Goal: Task Accomplishment & Management: Manage account settings

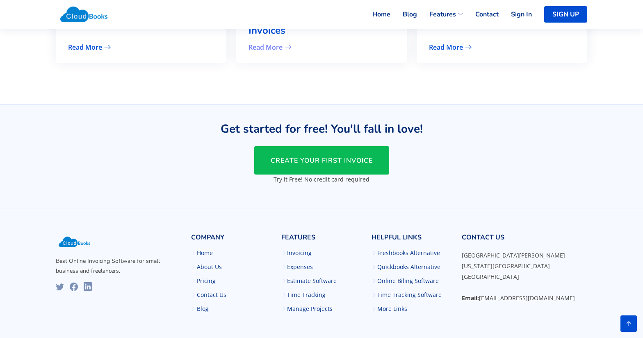
scroll to position [1980, 0]
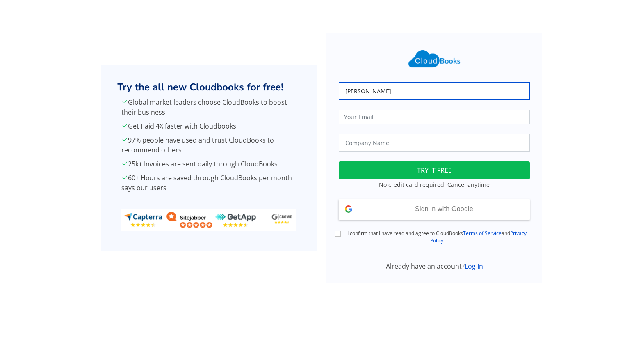
type input "[PERSON_NAME]"
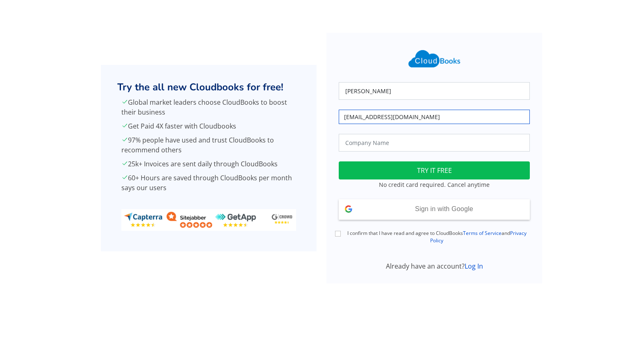
type input "[EMAIL_ADDRESS][DOMAIN_NAME]"
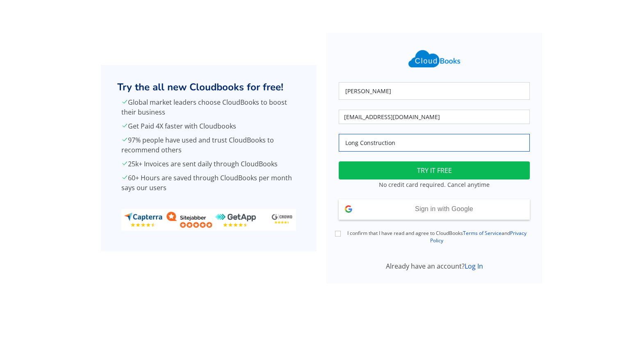
type input "Long Construction"
click at [405, 170] on button "TRY IT FREE" at bounding box center [434, 170] width 191 height 18
click at [337, 232] on input "I confirm that I have read and agree to CloudBooks Terms of Service and Privacy…" at bounding box center [338, 234] width 6 height 6
checkbox input "true"
click at [426, 170] on button "TRY IT FREE" at bounding box center [434, 170] width 191 height 18
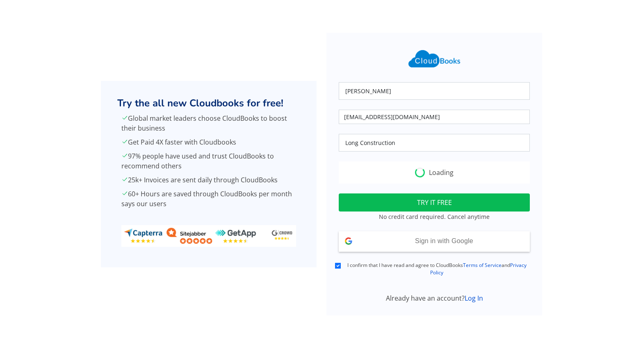
click at [444, 172] on div "Loading" at bounding box center [434, 172] width 191 height 22
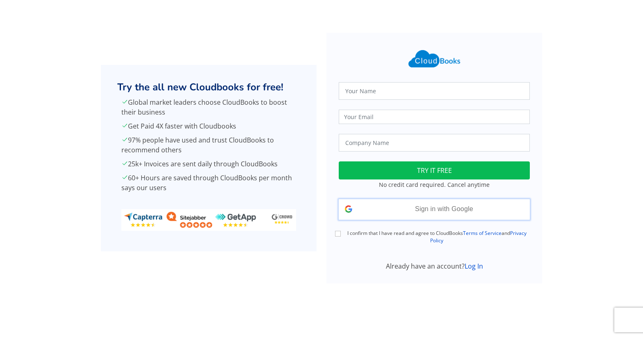
click at [442, 211] on span "Sign in with Google" at bounding box center [444, 208] width 58 height 7
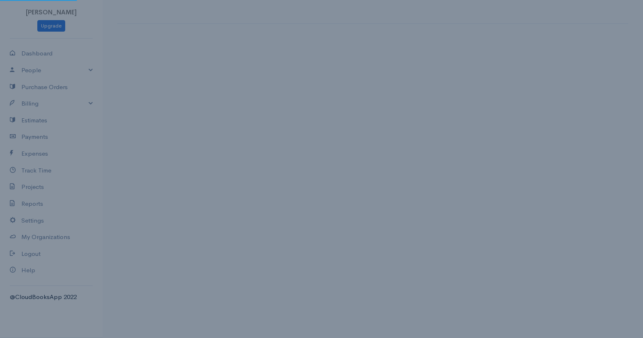
select select "[GEOGRAPHIC_DATA]"
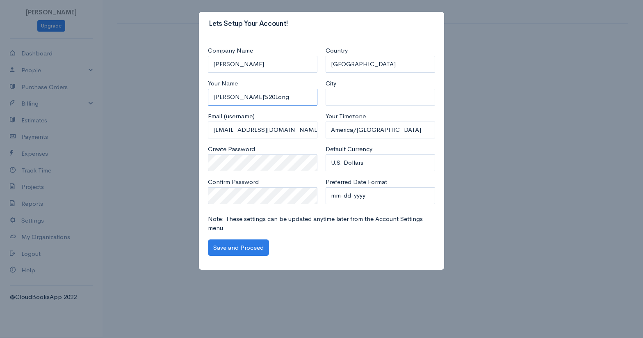
drag, startPoint x: 239, startPoint y: 97, endPoint x: 252, endPoint y: 96, distance: 12.8
type input "[PERSON_NAME]"
type input "Emporia"
click at [242, 244] on button "Save and Proceed" at bounding box center [238, 247] width 61 height 17
drag, startPoint x: 249, startPoint y: 56, endPoint x: 244, endPoint y: 64, distance: 9.4
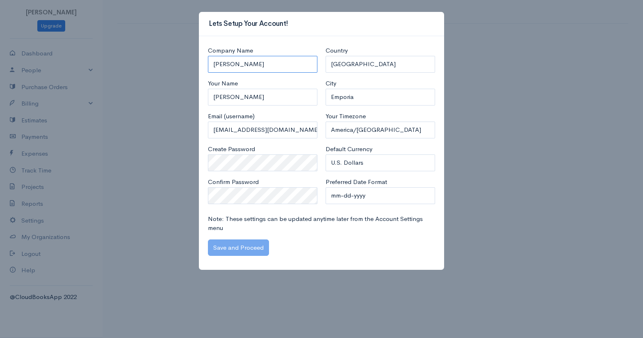
click at [246, 65] on input "Lydia Long" at bounding box center [263, 64] width 110 height 17
click at [246, 65] on input "[PERSON_NAME]" at bounding box center [263, 64] width 110 height 17
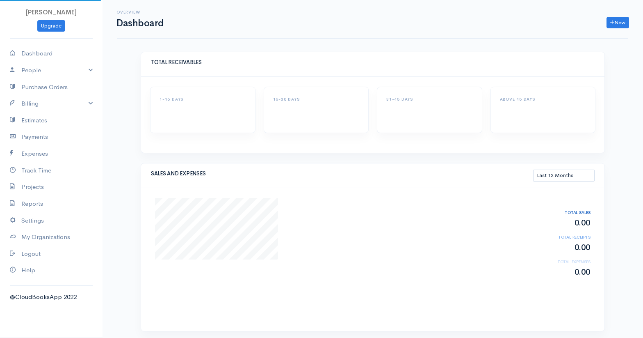
select select "365"
click at [35, 220] on link "Settings" at bounding box center [51, 220] width 103 height 17
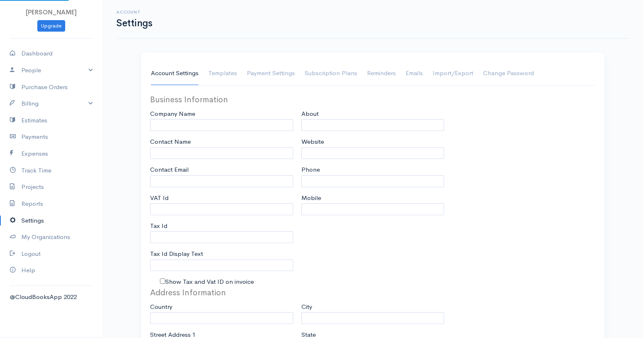
type input "[PERSON_NAME]"
type input "[EMAIL_ADDRESS][DOMAIN_NAME]"
type input "Tax Id"
select select
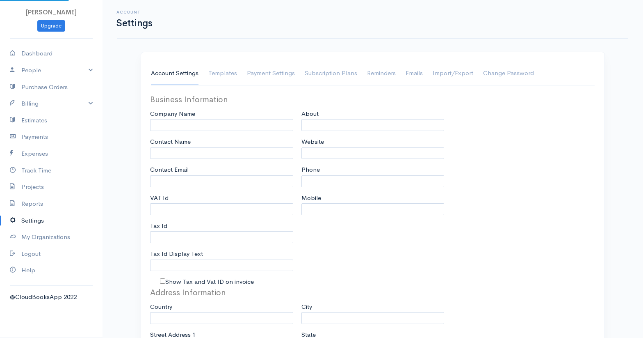
type input "Emporia"
select select
type input "INVOICE"
type input "1"
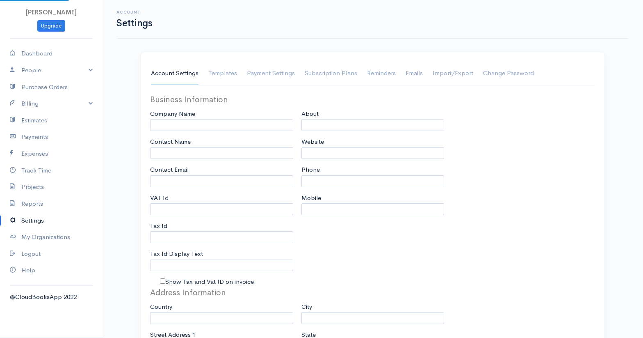
select select "3"
select select "[GEOGRAPHIC_DATA]"
select select "USD"
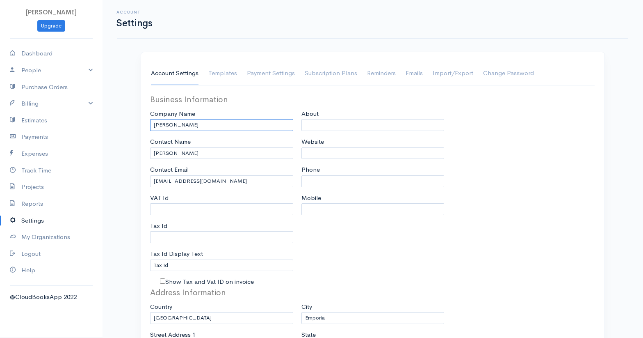
click at [188, 126] on input "[PERSON_NAME]" at bounding box center [221, 125] width 143 height 12
click at [187, 127] on input "[PERSON_NAME]" at bounding box center [221, 125] width 143 height 12
click at [187, 126] on input "[PERSON_NAME]" at bounding box center [221, 125] width 143 height 12
click at [186, 124] on input "[PERSON_NAME]" at bounding box center [221, 125] width 143 height 12
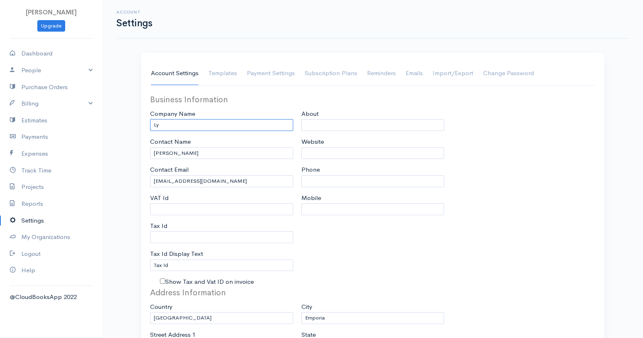
type input "L"
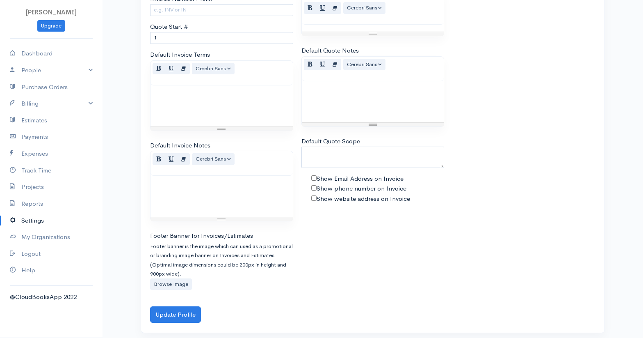
scroll to position [519, 0]
type input "Long Construction LLC"
click at [173, 309] on button "Update Profile" at bounding box center [175, 315] width 51 height 17
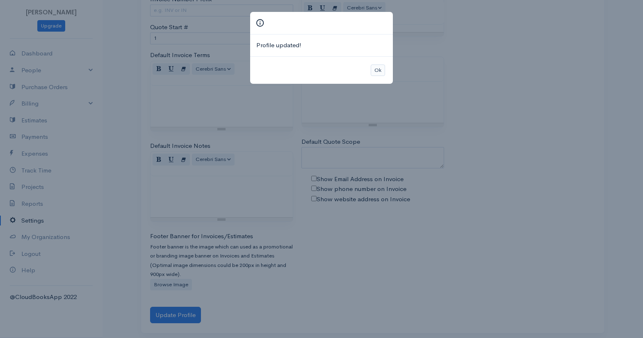
click at [380, 66] on button "Ok" at bounding box center [378, 70] width 14 height 12
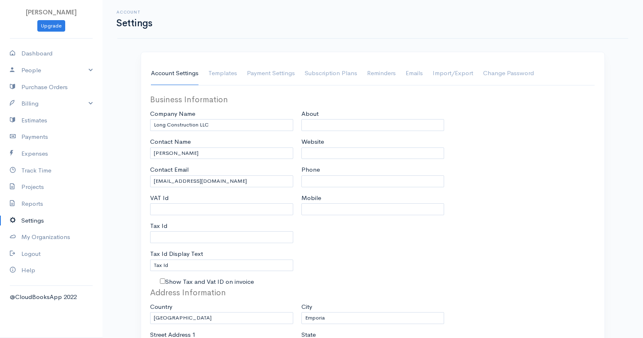
scroll to position [0, 0]
drag, startPoint x: 34, startPoint y: 152, endPoint x: 40, endPoint y: 151, distance: 6.3
click at [34, 152] on link "Expenses" at bounding box center [51, 153] width 103 height 17
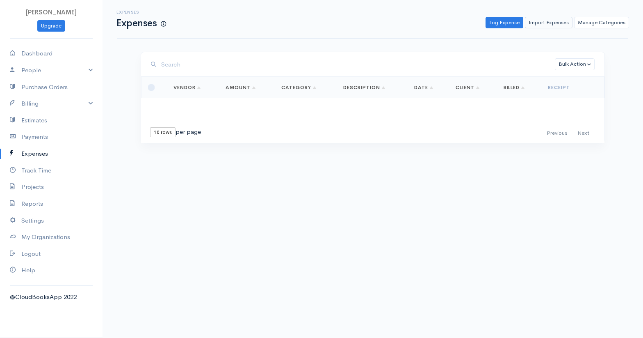
click at [546, 22] on link "Import Expenses" at bounding box center [549, 23] width 48 height 12
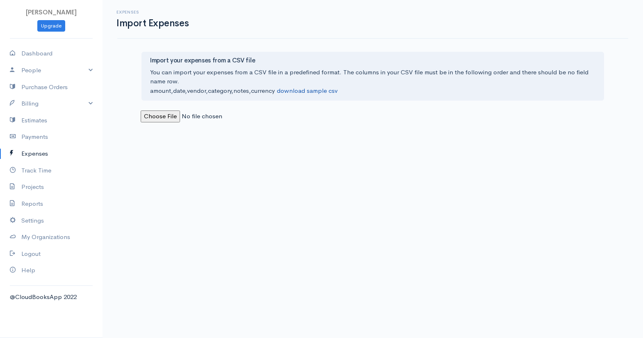
click at [308, 92] on link "download sample csv" at bounding box center [307, 91] width 61 height 8
click at [29, 102] on link "Billing" at bounding box center [51, 103] width 103 height 17
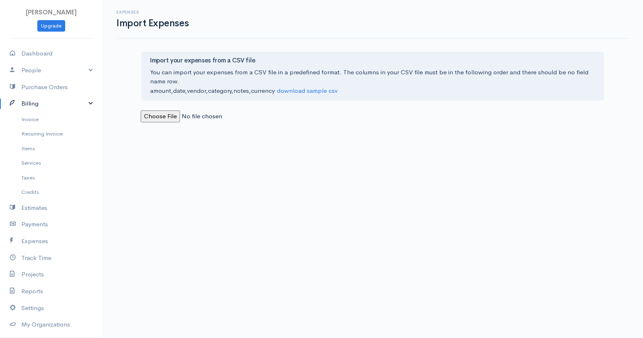
click at [34, 102] on link "Billing" at bounding box center [51, 103] width 103 height 17
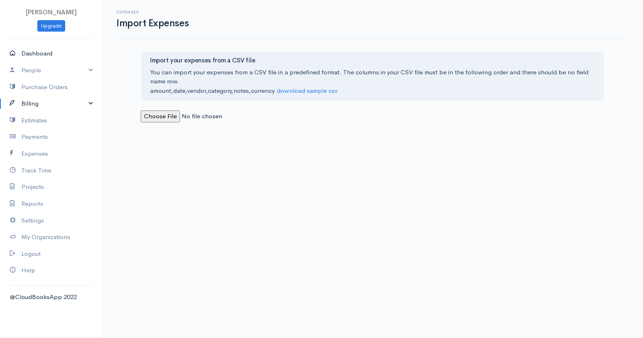
click at [28, 53] on link "Dashboard" at bounding box center [51, 53] width 103 height 17
select select "365"
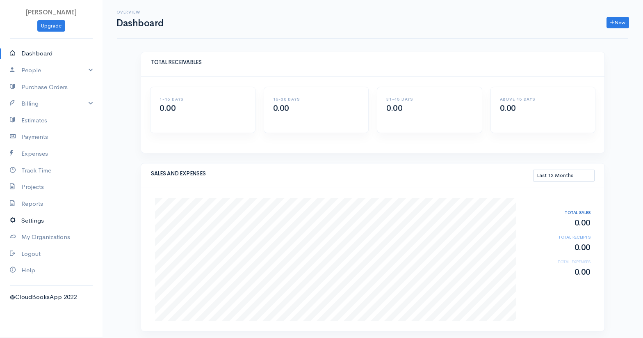
click at [38, 217] on link "Settings" at bounding box center [51, 220] width 103 height 17
select select "3"
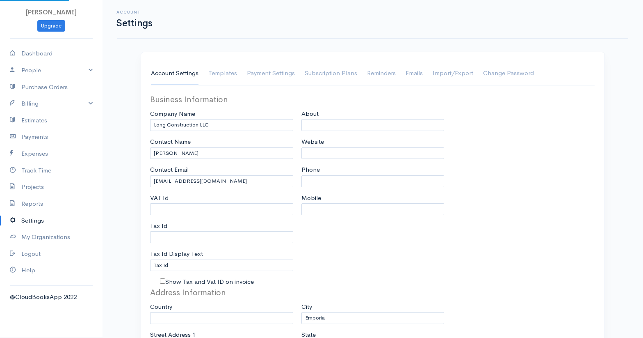
scroll to position [2, 0]
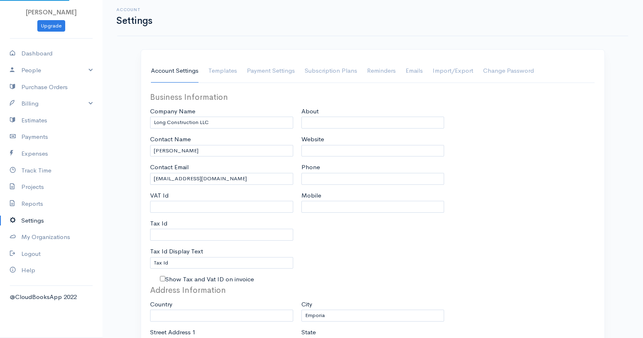
select select "[GEOGRAPHIC_DATA]"
select select "USD"
click at [269, 69] on link "Payment Settings" at bounding box center [271, 71] width 48 height 23
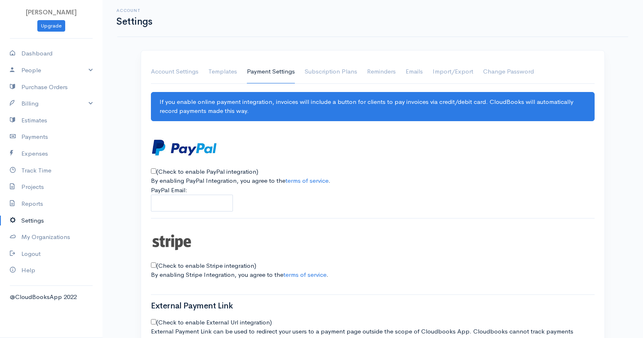
scroll to position [2, 0]
click at [318, 72] on link "Subscription Plans" at bounding box center [331, 71] width 53 height 23
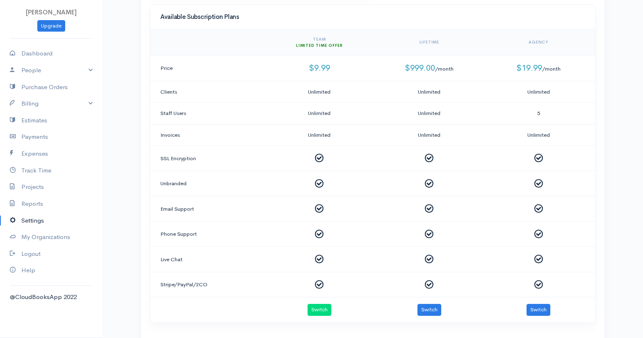
scroll to position [238, 0]
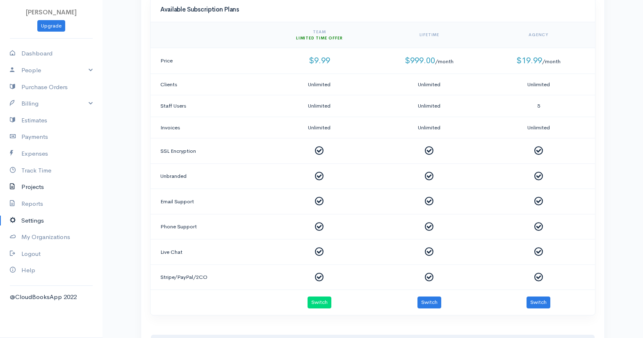
click at [27, 180] on link "Projects" at bounding box center [51, 187] width 103 height 17
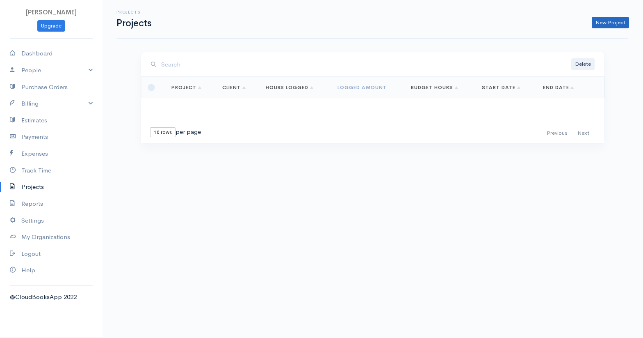
click at [614, 23] on link "New Project" at bounding box center [610, 23] width 37 height 12
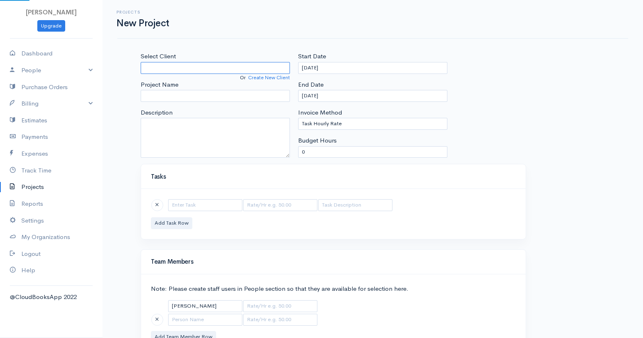
click at [210, 66] on input "Select Client" at bounding box center [215, 68] width 149 height 12
type input "[PERSON_NAME]"
type input "Window Replacement"
click at [327, 65] on input "[DATE]" at bounding box center [372, 68] width 149 height 12
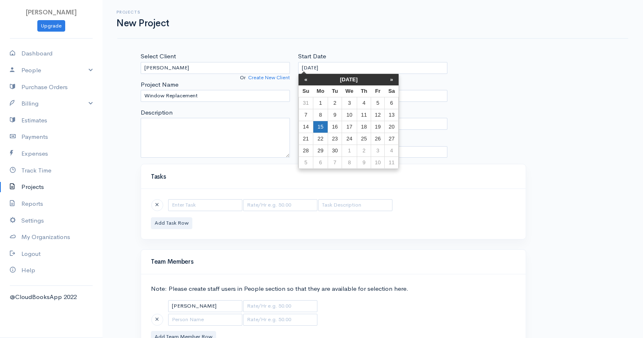
click at [325, 124] on td "15" at bounding box center [320, 127] width 15 height 12
type input "[DATE]"
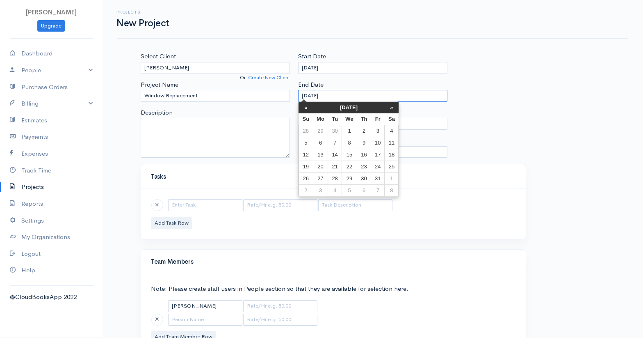
click at [335, 95] on input "[DATE]" at bounding box center [372, 96] width 149 height 12
click at [306, 108] on th "«" at bounding box center [306, 107] width 14 height 11
click at [322, 155] on td "15" at bounding box center [320, 155] width 15 height 12
type input "[DATE]"
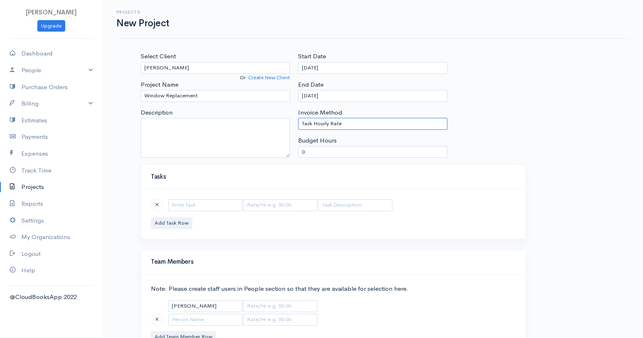
select select "4"
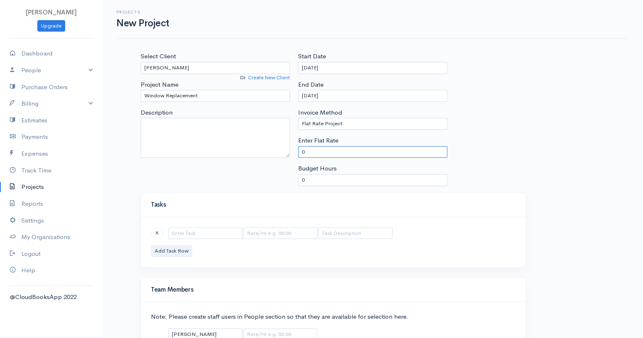
click at [329, 152] on input "0" at bounding box center [372, 152] width 149 height 12
type input "5150"
click at [256, 169] on div "Select Client [PERSON_NAME] Or Create New Client Project Name Window Replacemen…" at bounding box center [216, 122] width 158 height 140
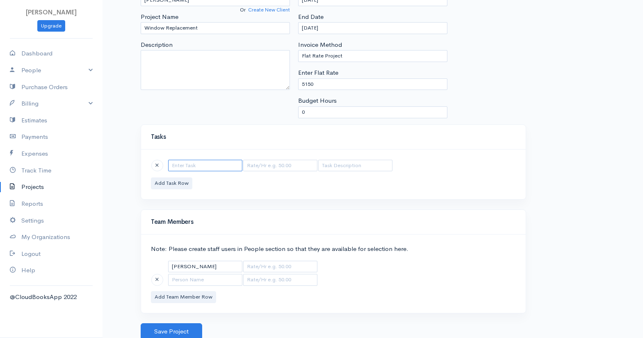
click at [195, 165] on input "text" at bounding box center [205, 166] width 74 height 12
type input "Replace Windows"
click at [318, 166] on input "Vinyl Max" at bounding box center [355, 166] width 74 height 12
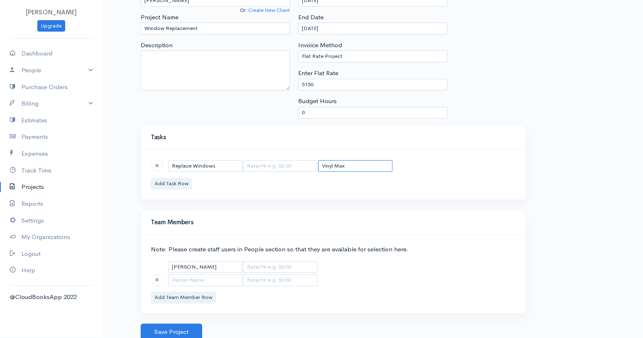
scroll to position [67, 0]
click at [365, 163] on input "11 Vinyl Max" at bounding box center [355, 166] width 74 height 12
type input "11 Vinyl Max Windows"
click at [272, 167] on input "text" at bounding box center [280, 166] width 74 height 12
type input "4900"
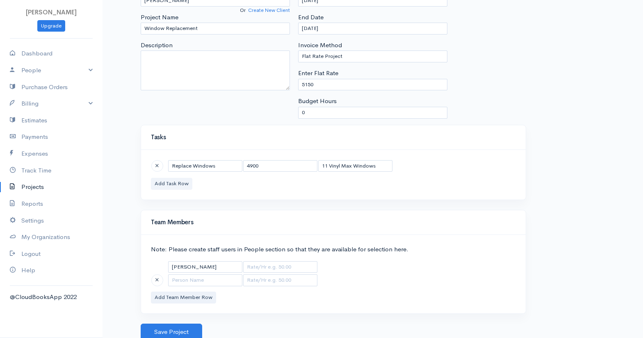
click at [180, 182] on button "Add Task Row" at bounding box center [171, 184] width 41 height 12
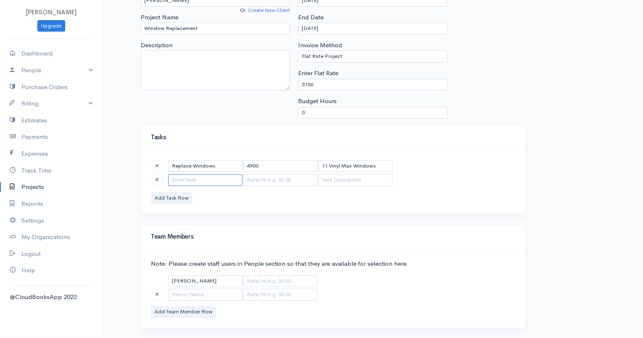
click at [187, 179] on input "text" at bounding box center [205, 180] width 74 height 12
type input "Miniblinds"
click at [254, 179] on input "text" at bounding box center [280, 180] width 74 height 12
type input "250"
click at [332, 177] on input "text" at bounding box center [355, 180] width 74 height 12
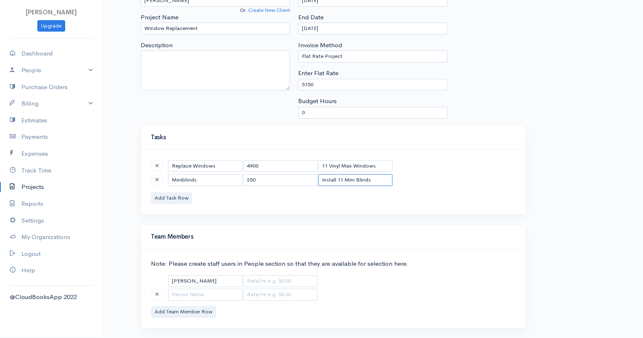
type input "Install 11 Mini Blinds"
click at [184, 180] on input "Miniblinds" at bounding box center [205, 180] width 74 height 12
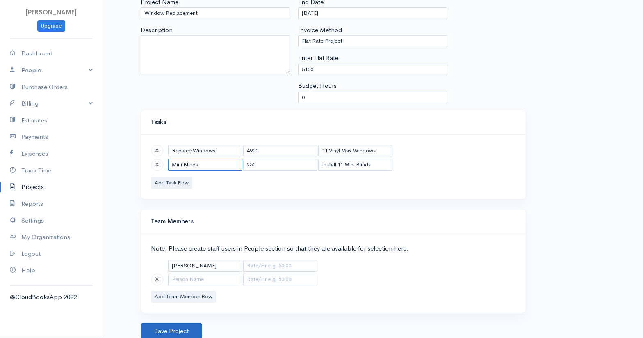
scroll to position [82, 0]
type input "Mini Blinds"
click at [180, 333] on button "Save Project" at bounding box center [172, 331] width 62 height 17
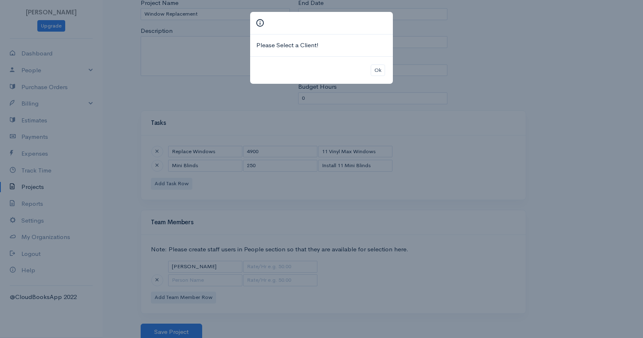
drag, startPoint x: 377, startPoint y: 70, endPoint x: 345, endPoint y: 70, distance: 32.0
click at [377, 70] on button "Ok" at bounding box center [378, 70] width 14 height 12
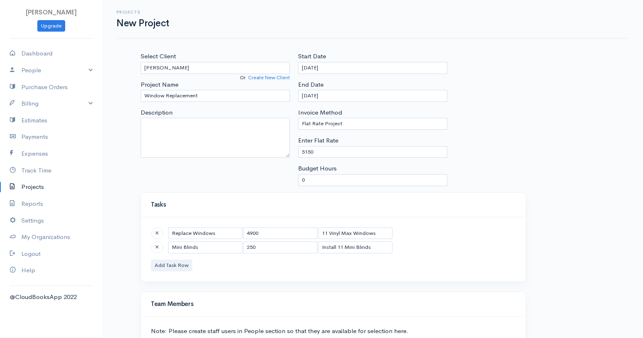
scroll to position [0, 0]
click at [258, 76] on link "Create New Client" at bounding box center [269, 77] width 42 height 7
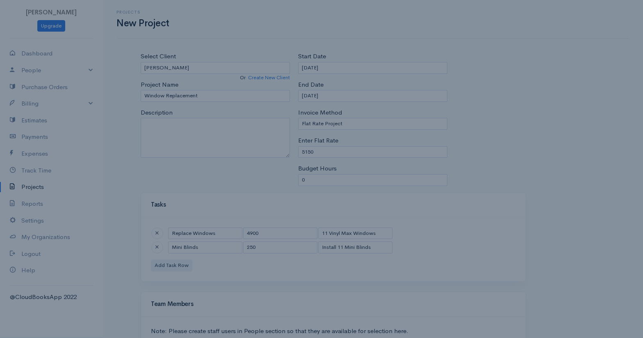
select select "[GEOGRAPHIC_DATA]"
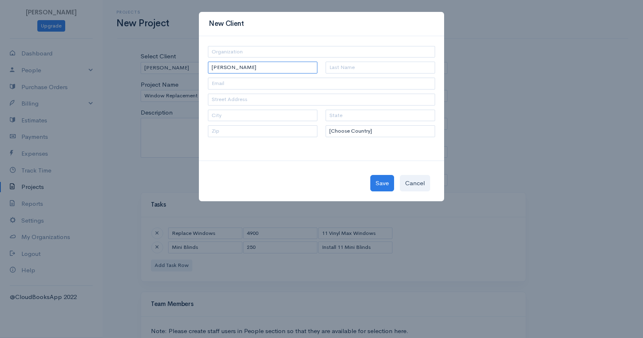
type input "[PERSON_NAME]"
type input "[STREET_ADDRESS]"
type input "Emporia"
type input "KS"
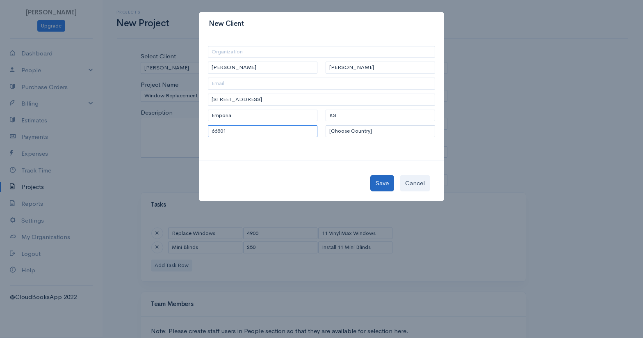
type input "66801"
click at [383, 181] on button "Save" at bounding box center [383, 183] width 24 height 17
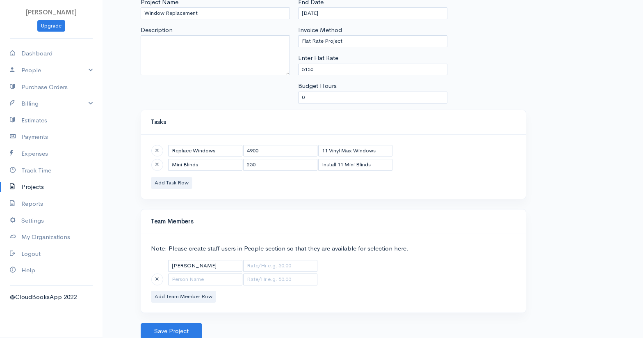
scroll to position [82, 0]
click at [182, 325] on button "Save Project" at bounding box center [172, 331] width 62 height 17
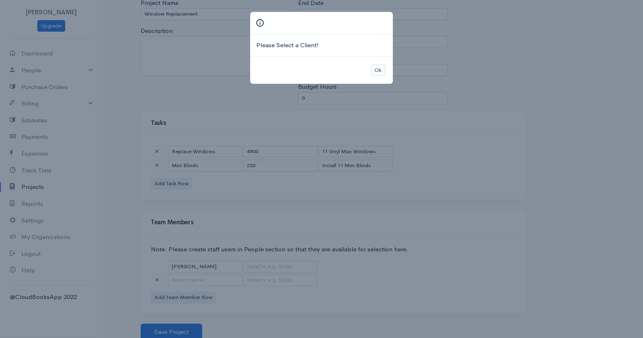
click at [380, 69] on button "Ok" at bounding box center [378, 70] width 14 height 12
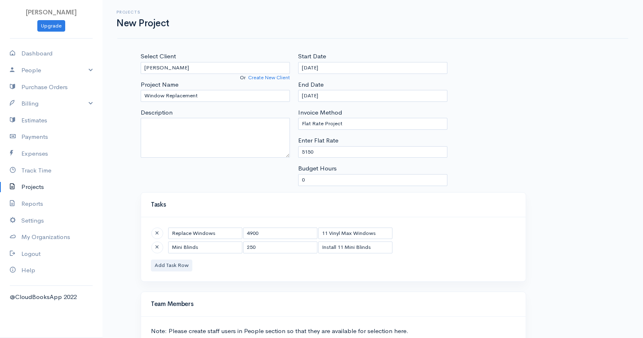
scroll to position [0, 0]
click at [180, 69] on input "[PERSON_NAME]" at bounding box center [215, 68] width 149 height 12
type input "[PERSON_NAME]"
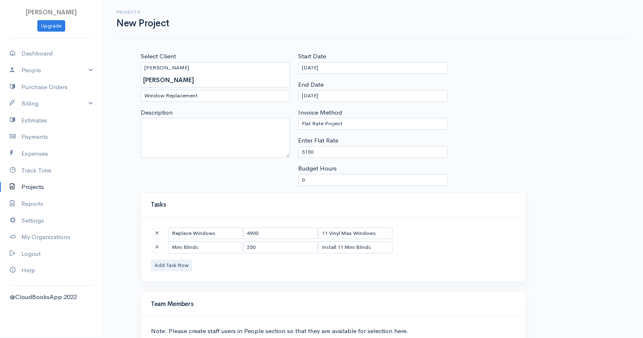
click at [171, 82] on body "[PERSON_NAME] Upgrade Dashboard People Clients Vendors Staff Users Purchase Ord…" at bounding box center [321, 210] width 643 height 421
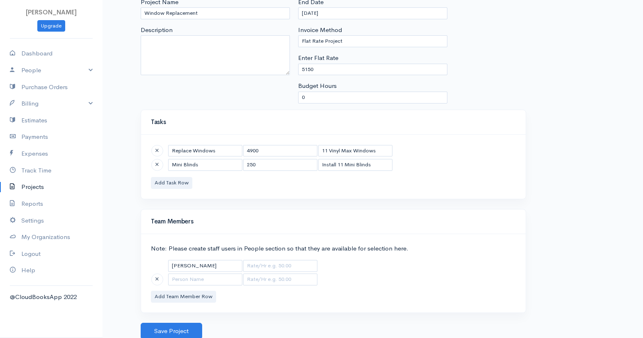
scroll to position [82, 0]
click at [188, 325] on button "Save Project" at bounding box center [172, 331] width 62 height 17
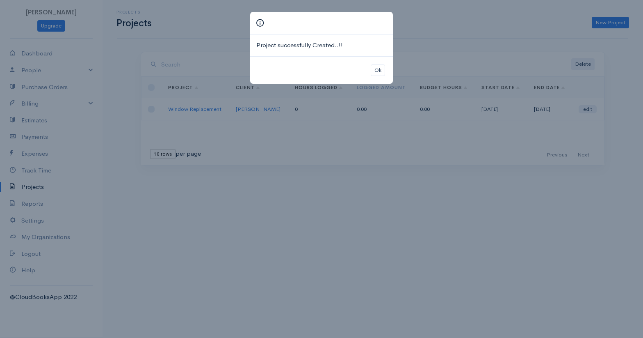
drag, startPoint x: 375, startPoint y: 68, endPoint x: 365, endPoint y: 68, distance: 10.7
click at [375, 68] on button "Ok" at bounding box center [378, 70] width 14 height 12
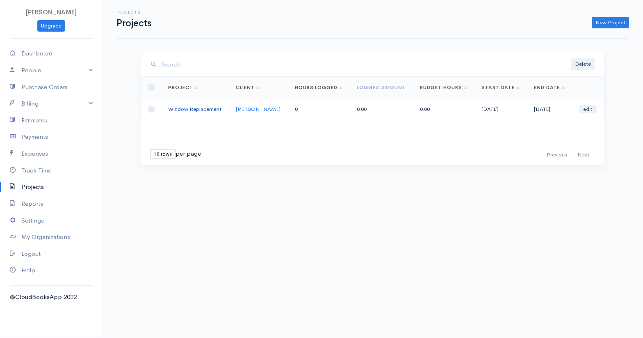
click at [205, 110] on link "Window Replacement" at bounding box center [194, 108] width 53 height 7
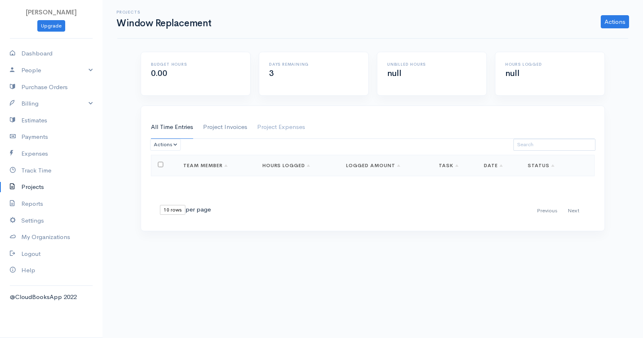
click at [231, 128] on link "Project Invoices" at bounding box center [225, 127] width 44 height 23
click at [269, 123] on link "Project Expenses" at bounding box center [281, 127] width 48 height 23
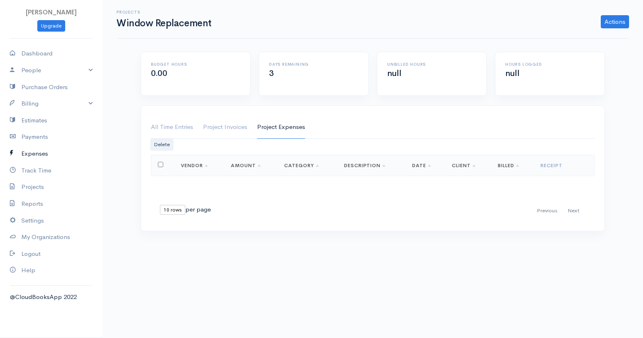
click at [41, 154] on link "Expenses" at bounding box center [51, 153] width 103 height 17
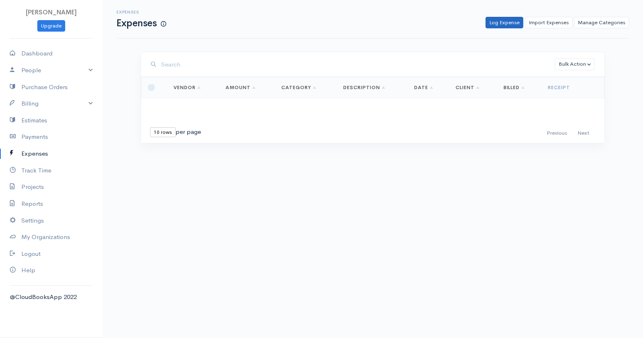
click at [511, 22] on link "Log Expense" at bounding box center [505, 23] width 38 height 12
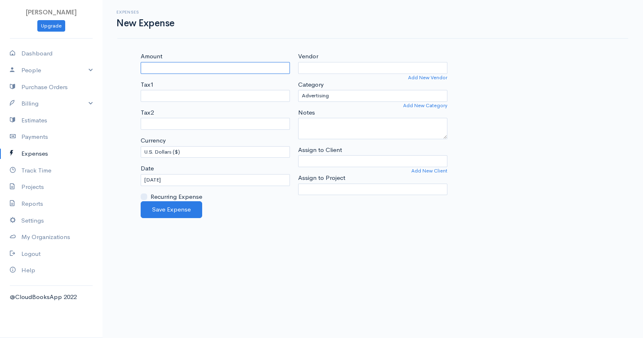
click at [216, 65] on input "Amount" at bounding box center [215, 68] width 149 height 12
type input "2939.40"
click at [171, 98] on select "Tax1" at bounding box center [215, 96] width 149 height 12
click at [170, 98] on select "Tax1" at bounding box center [215, 96] width 149 height 12
click at [169, 95] on select "Tax1" at bounding box center [215, 96] width 149 height 12
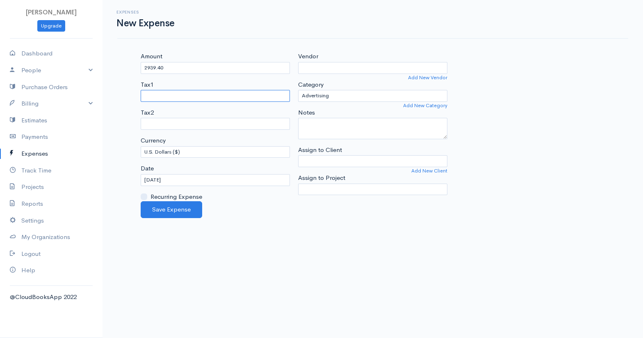
click at [169, 95] on select "Tax1" at bounding box center [215, 96] width 149 height 12
click at [351, 65] on input "Vendor" at bounding box center [372, 68] width 149 height 12
click at [419, 78] on link "Add New Vendor" at bounding box center [427, 77] width 39 height 7
select select "[GEOGRAPHIC_DATA]"
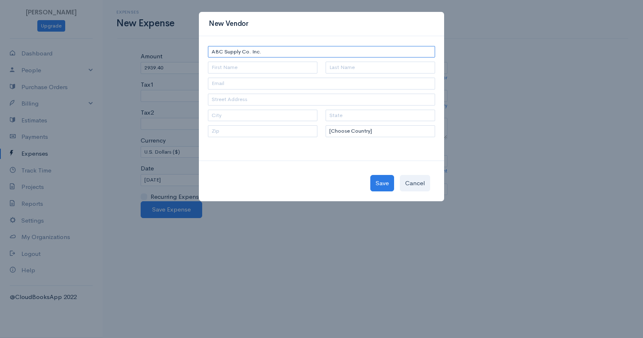
type input "ABC Supply Co. Inc."
type input "PO Box 842450"
type input "[GEOGRAPHIC_DATA]"
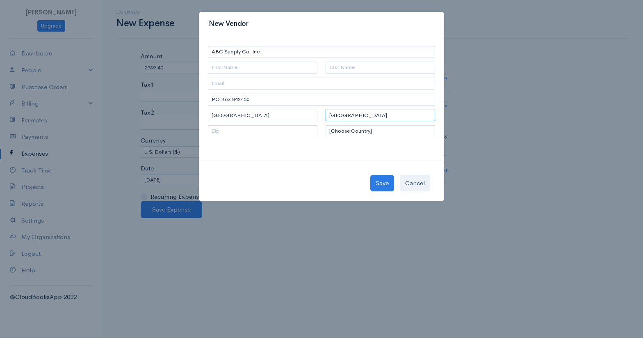
type input "[GEOGRAPHIC_DATA]"
type input "75284-2450"
click at [384, 185] on button "Save" at bounding box center [383, 183] width 24 height 17
type input "ABC Supply Co. Inc."
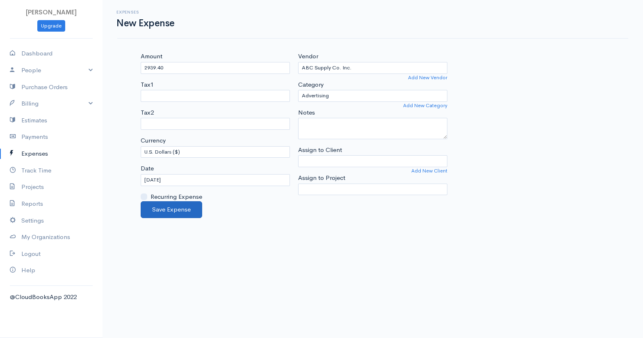
click at [172, 205] on button "Save Expense" at bounding box center [172, 209] width 62 height 17
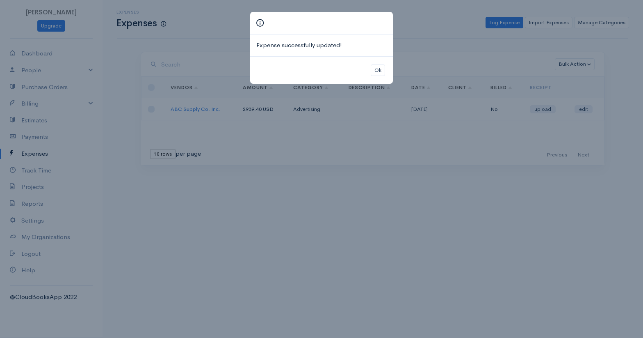
click at [307, 110] on div "Expense successfully updated! Ok" at bounding box center [321, 169] width 643 height 338
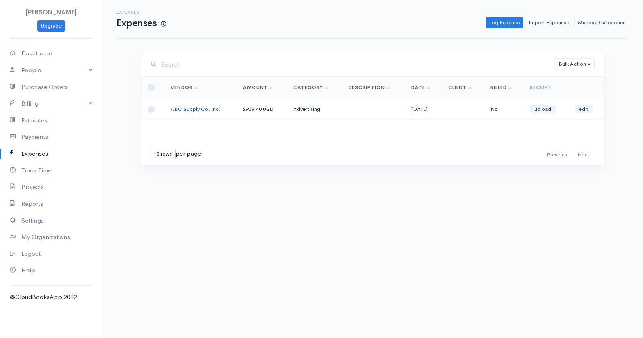
click at [207, 109] on link "ABC Supply Co. Inc." at bounding box center [196, 108] width 50 height 7
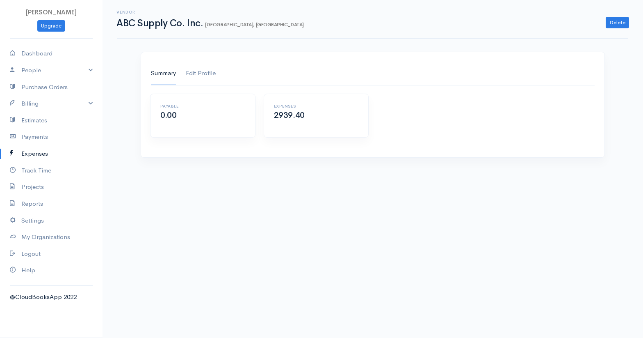
click at [201, 74] on link "Edit Profile" at bounding box center [201, 73] width 30 height 23
select select "[GEOGRAPHIC_DATA]"
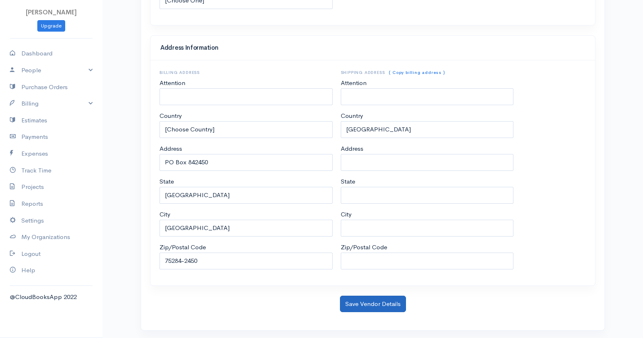
click at [388, 307] on button "Save Vendor Details" at bounding box center [373, 303] width 66 height 17
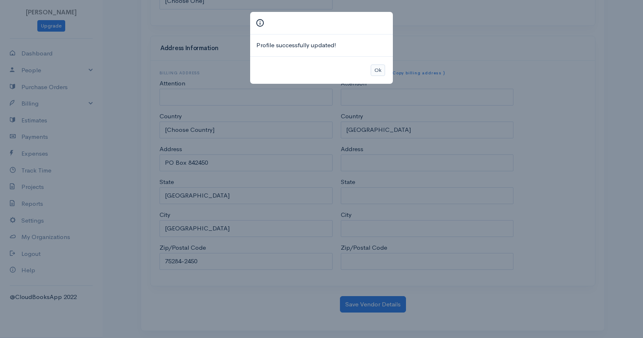
click at [377, 72] on button "Ok" at bounding box center [378, 70] width 14 height 12
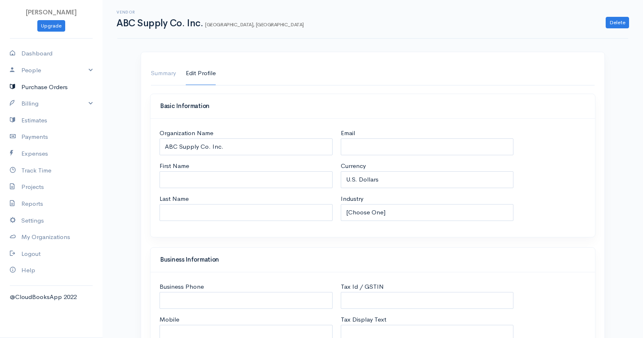
scroll to position [0, 0]
click at [29, 153] on link "Expenses" at bounding box center [51, 153] width 103 height 17
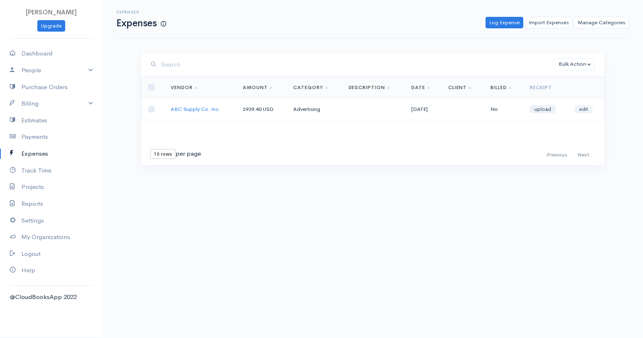
click at [584, 107] on link "edit" at bounding box center [584, 109] width 18 height 8
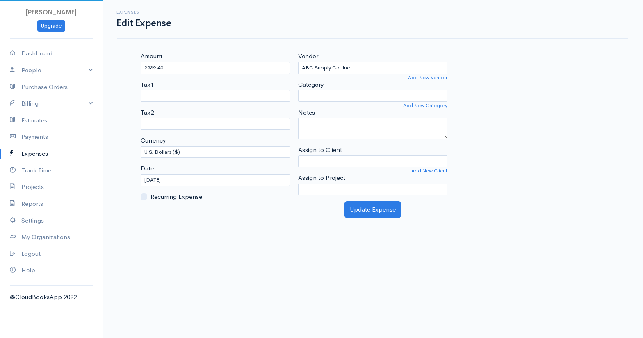
select select "Advertising"
select select
click at [433, 104] on link "Add New Category" at bounding box center [425, 105] width 44 height 7
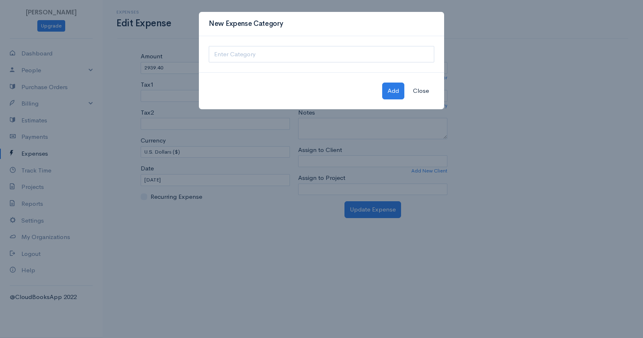
click at [289, 46] on div at bounding box center [321, 54] width 245 height 37
click at [291, 55] on input "text" at bounding box center [322, 54] width 226 height 17
type input "W"
type input "Materials"
click at [401, 87] on button "Add" at bounding box center [393, 90] width 22 height 17
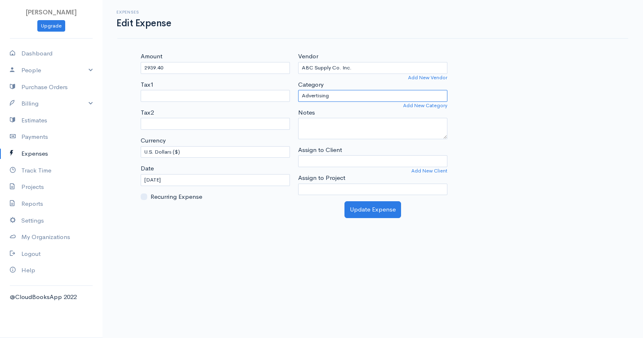
select select "Materials"
click at [401, 162] on input "Assign to Client" at bounding box center [372, 161] width 149 height 12
type input "[PERSON_NAME]"
click at [326, 169] on body "[PERSON_NAME] Upgrade Dashboard People Clients Vendors Staff Users Purchase Ord…" at bounding box center [321, 169] width 643 height 338
select select "5498"
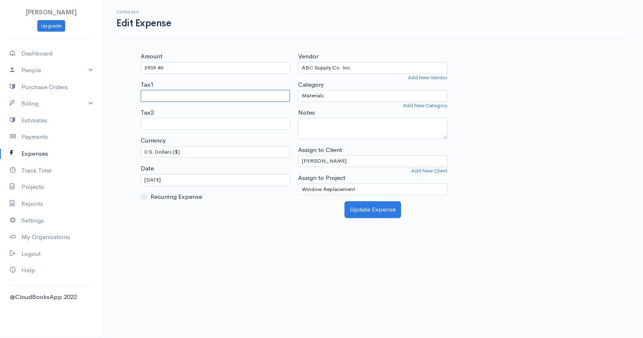
click at [197, 94] on select "Tax1" at bounding box center [215, 96] width 149 height 12
click at [181, 97] on select "Tax1" at bounding box center [215, 96] width 149 height 12
click at [158, 121] on select "Tax2" at bounding box center [215, 124] width 149 height 12
click at [375, 213] on button "Update Expense" at bounding box center [373, 209] width 57 height 17
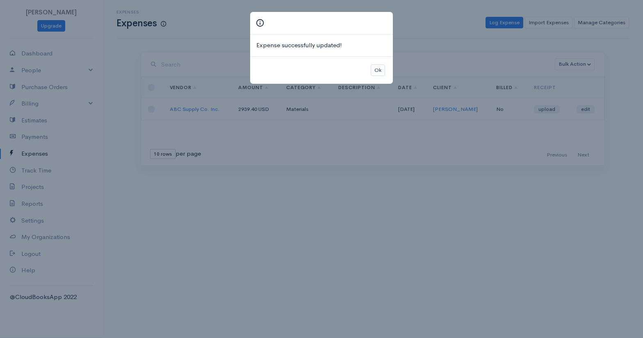
click at [380, 67] on button "Ok" at bounding box center [378, 70] width 14 height 12
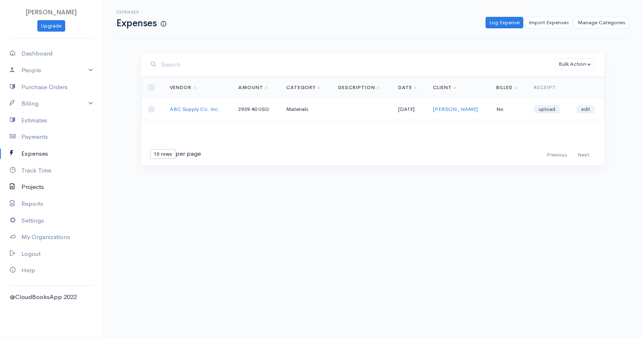
click at [37, 185] on link "Projects" at bounding box center [51, 187] width 103 height 17
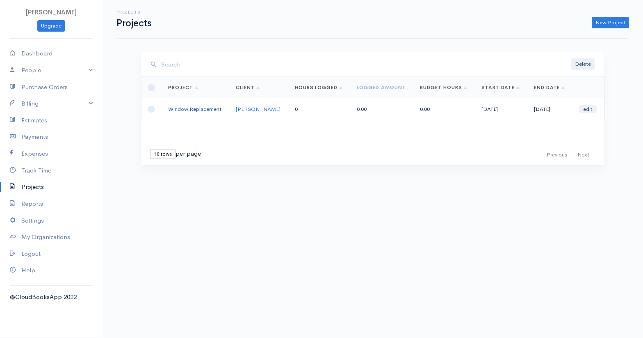
click at [212, 108] on link "Window Replacement" at bounding box center [194, 108] width 53 height 7
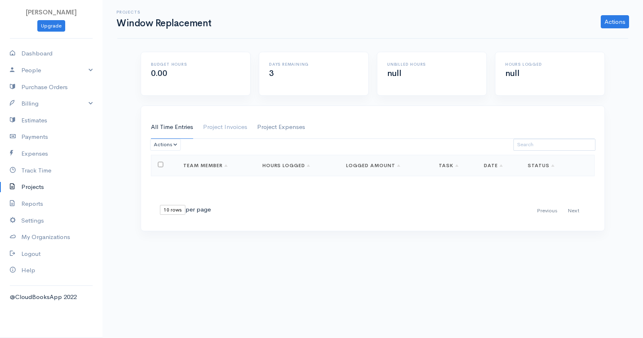
click at [270, 124] on link "Project Expenses" at bounding box center [281, 127] width 48 height 23
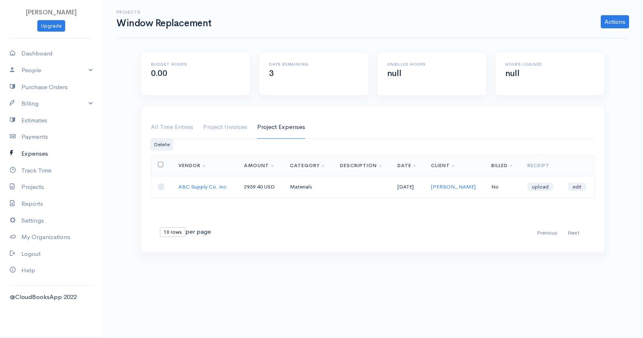
click at [39, 150] on link "Expenses" at bounding box center [51, 153] width 103 height 17
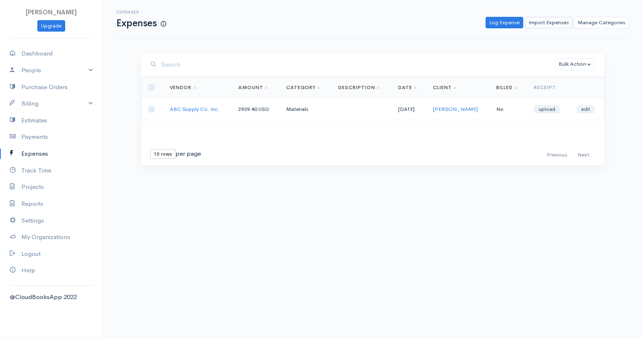
click at [552, 22] on link "Import Expenses" at bounding box center [549, 23] width 48 height 12
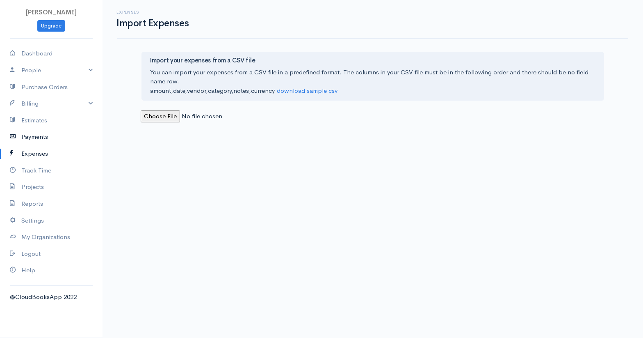
click at [34, 135] on link "Payments" at bounding box center [51, 136] width 103 height 17
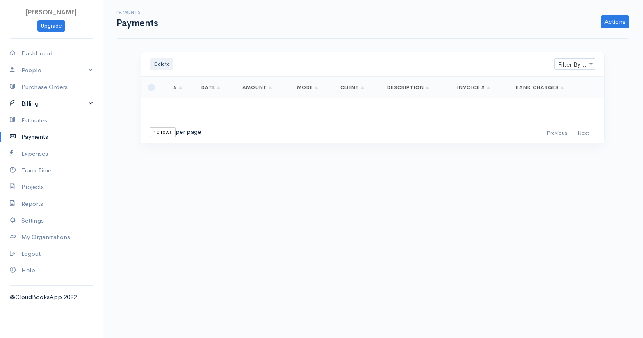
click at [91, 101] on link "Billing" at bounding box center [51, 103] width 103 height 17
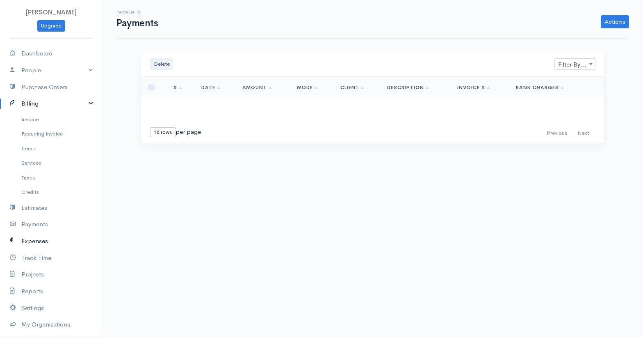
click at [32, 236] on link "Expenses" at bounding box center [51, 241] width 103 height 17
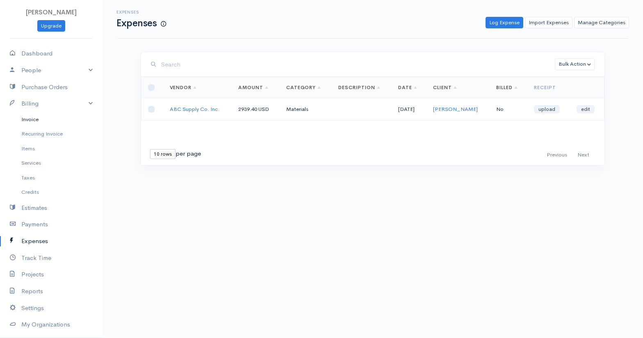
click at [32, 118] on link "Invoice" at bounding box center [51, 119] width 103 height 15
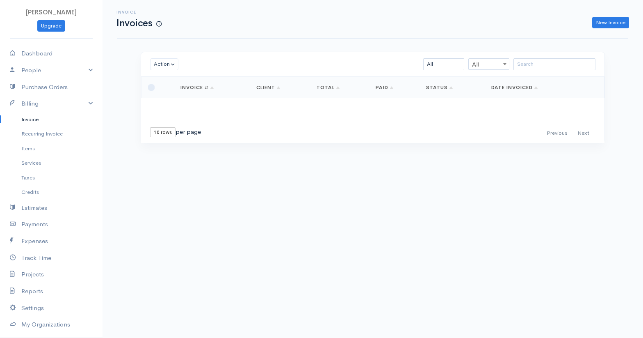
click at [616, 23] on link "New Invoice" at bounding box center [611, 23] width 37 height 12
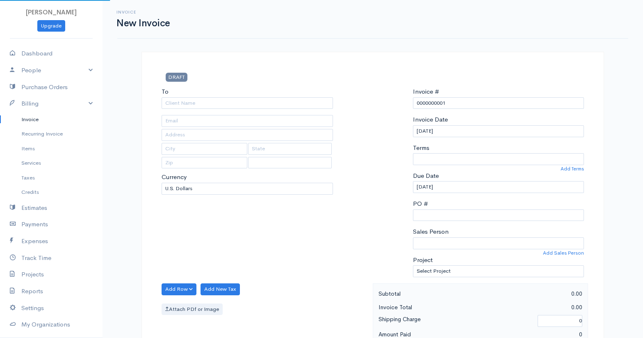
select select "[GEOGRAPHIC_DATA]"
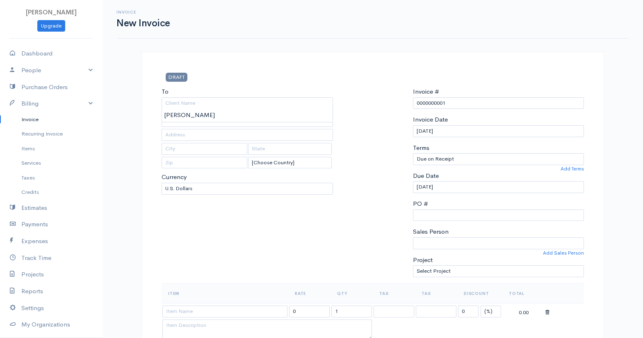
type input "[PERSON_NAME]"
type input "[STREET_ADDRESS]"
type input "Emporia"
type input "KS"
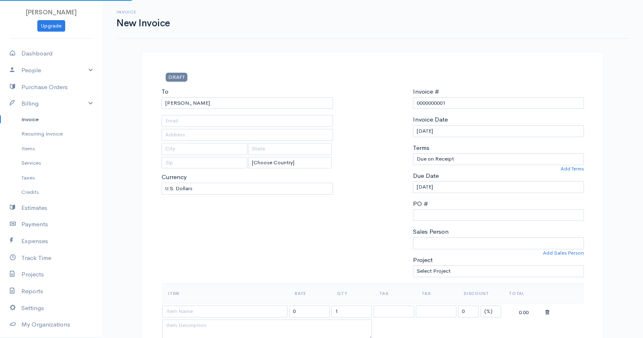
type input "66801"
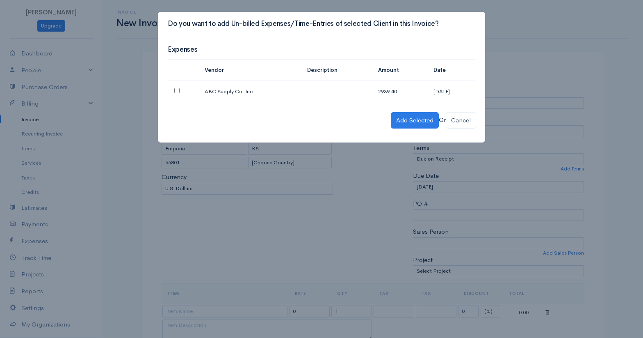
click at [178, 92] on input "checkbox" at bounding box center [176, 90] width 5 height 5
checkbox input "true"
click at [397, 119] on button "Add Selected" at bounding box center [415, 120] width 48 height 17
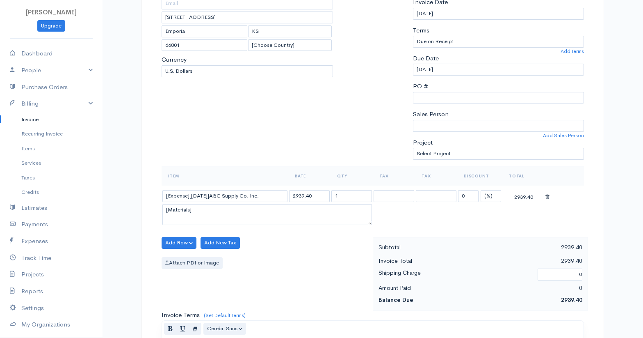
scroll to position [133, 0]
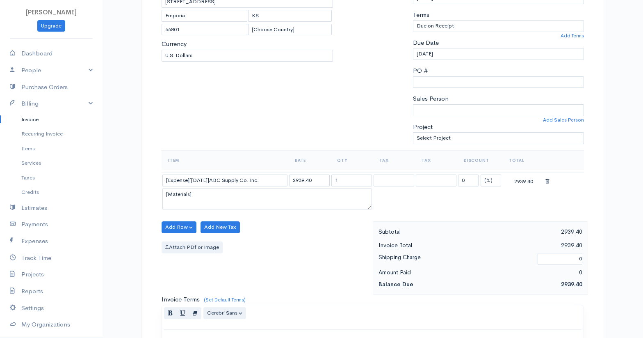
click at [548, 179] on icon at bounding box center [548, 182] width 4 height 6
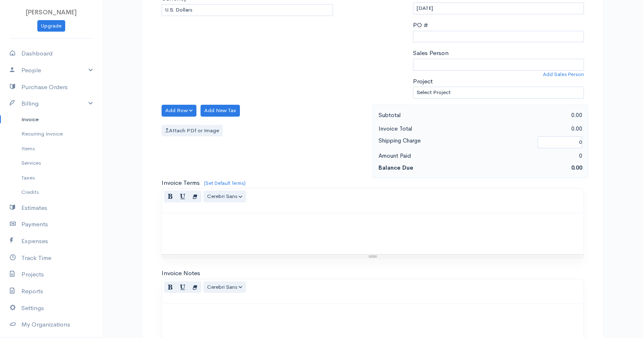
scroll to position [82, 0]
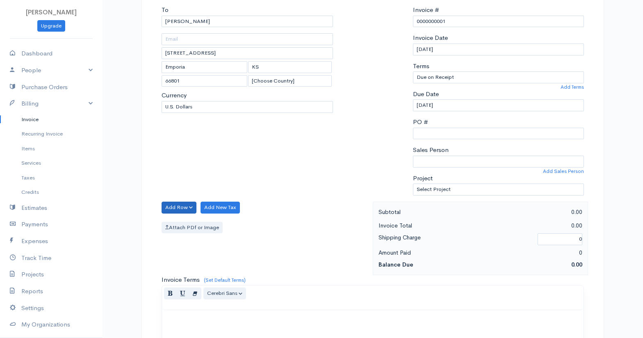
click at [194, 204] on button "Add Row" at bounding box center [179, 207] width 35 height 12
click at [181, 222] on link "Add Item Row" at bounding box center [194, 224] width 65 height 14
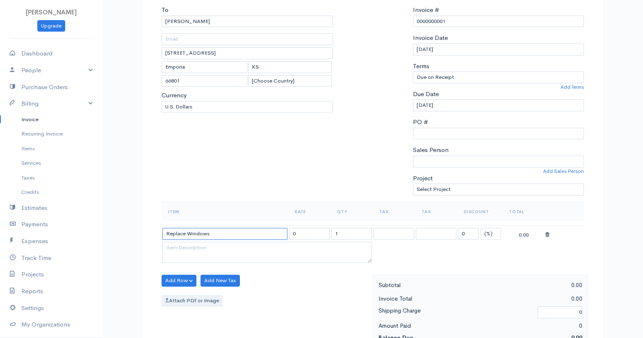
type input "Replace Windows"
click at [346, 233] on input "1" at bounding box center [352, 234] width 41 height 12
type input "11"
click at [516, 233] on div "0.00" at bounding box center [524, 234] width 41 height 10
click at [524, 232] on div "0.00" at bounding box center [524, 234] width 41 height 10
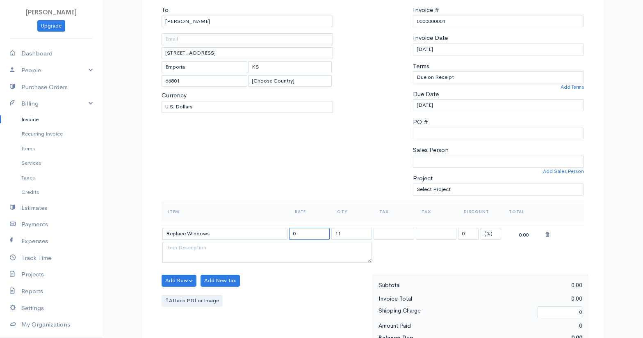
click at [311, 232] on input "0" at bounding box center [309, 234] width 41 height 12
type input "4900"
click at [321, 251] on textarea at bounding box center [268, 252] width 210 height 21
drag, startPoint x: 322, startPoint y: 232, endPoint x: 284, endPoint y: 232, distance: 38.2
click at [284, 232] on tr "Replace Windows 4900 11 0 (%) Flat 53900.00" at bounding box center [373, 233] width 423 height 16
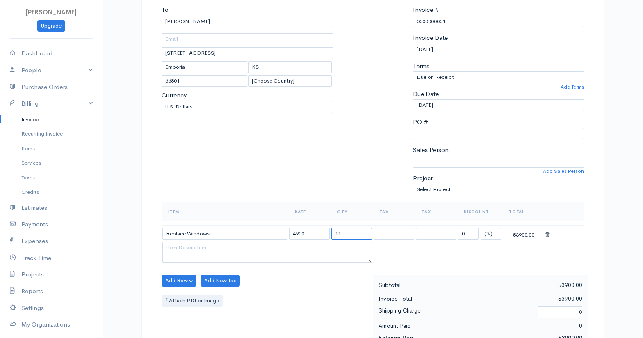
drag, startPoint x: 349, startPoint y: 230, endPoint x: 341, endPoint y: 231, distance: 7.9
click at [341, 231] on input "11" at bounding box center [352, 234] width 41 height 12
type input "1"
click at [323, 248] on textarea at bounding box center [268, 252] width 210 height 21
type textarea "Remove old windows, dispose of trash, install (11) White Vinyl Max windows."
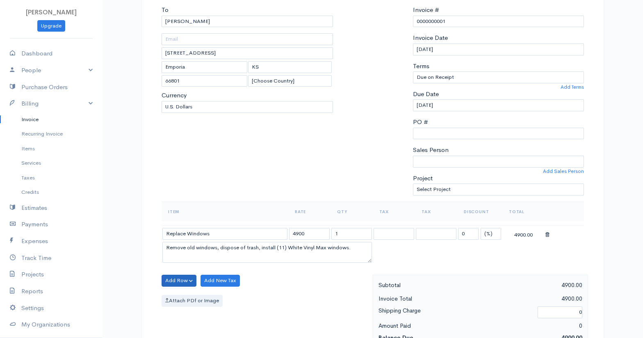
click at [180, 279] on button "Add Row" at bounding box center [179, 281] width 35 height 12
click at [181, 294] on link "Add Item Row" at bounding box center [194, 297] width 65 height 14
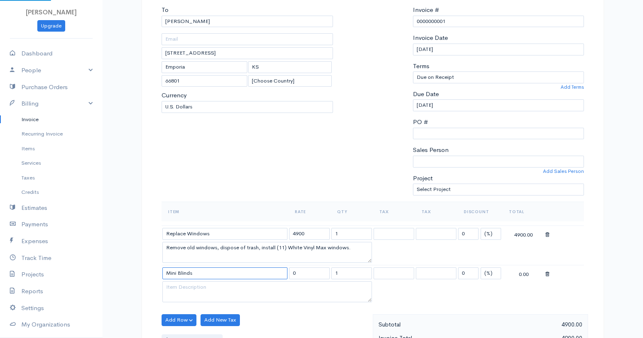
type input "Mini Blinds"
type input "250"
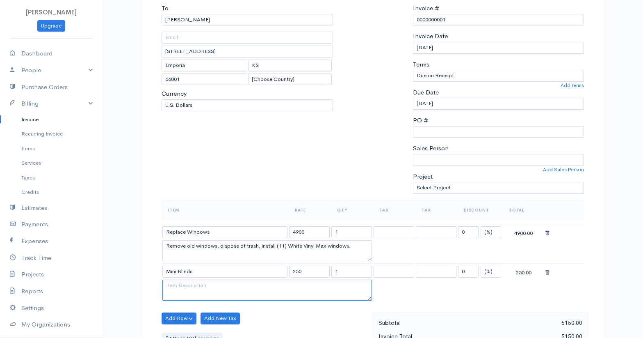
click at [204, 288] on textarea at bounding box center [268, 289] width 210 height 21
type textarea "Install (11) Mini Blinds"
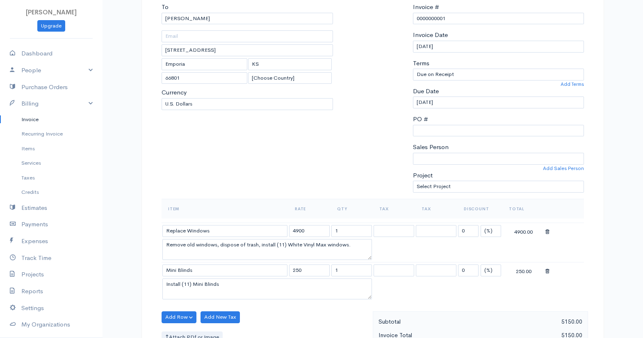
click at [401, 289] on table "Item Rate Qty Tax Tax Discount Total Replace Windows 4900 1 0 (%) Flat 4900.00 …" at bounding box center [373, 250] width 423 height 103
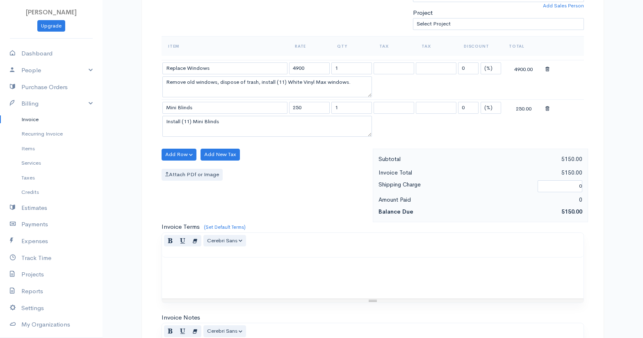
scroll to position [256, 0]
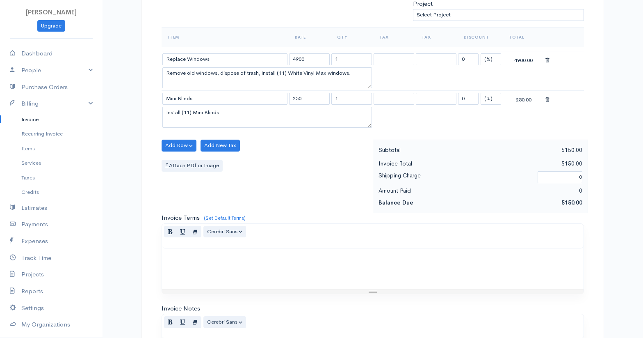
click at [239, 256] on p at bounding box center [373, 256] width 414 height 9
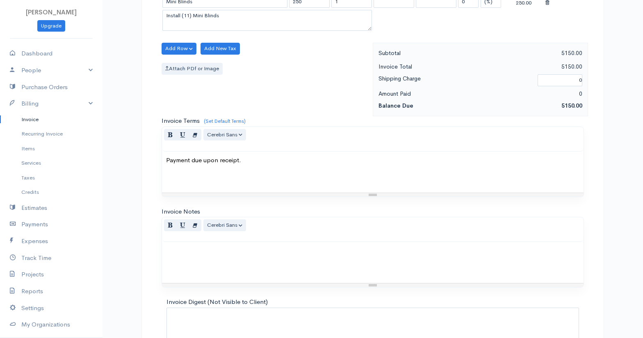
scroll to position [353, 0]
click at [216, 249] on p at bounding box center [373, 249] width 414 height 9
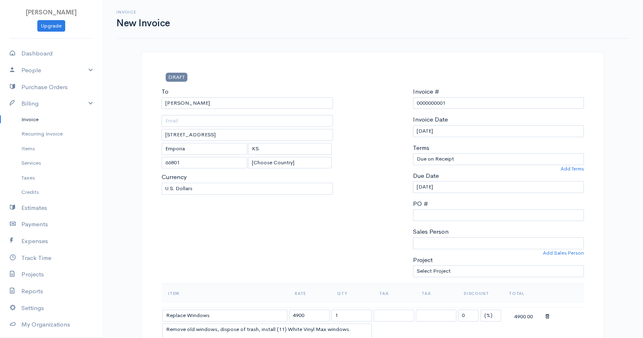
scroll to position [0, 0]
click at [473, 105] on input "0000000001" at bounding box center [499, 103] width 172 height 12
drag, startPoint x: 407, startPoint y: 93, endPoint x: 360, endPoint y: 88, distance: 46.6
click at [360, 88] on div "To Ray [STREET_ADDRESS] [Choose Country] [GEOGRAPHIC_DATA] [GEOGRAPHIC_DATA] [G…" at bounding box center [373, 185] width 431 height 196
click at [416, 101] on input "1017" at bounding box center [499, 103] width 172 height 12
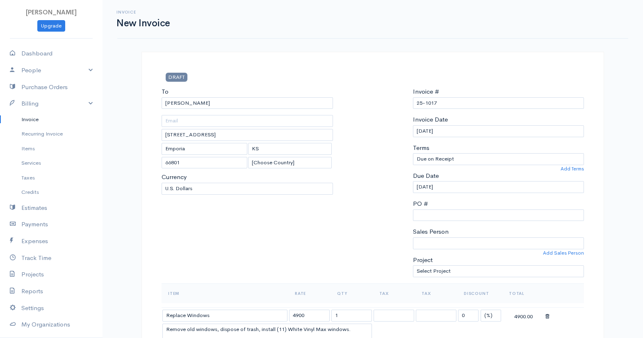
click at [395, 136] on div at bounding box center [373, 185] width 72 height 196
click at [443, 100] on input "25-1017" at bounding box center [499, 103] width 172 height 12
click at [431, 102] on input "25-1017" at bounding box center [499, 103] width 172 height 12
type input "25-1020"
click at [384, 172] on div at bounding box center [373, 185] width 72 height 196
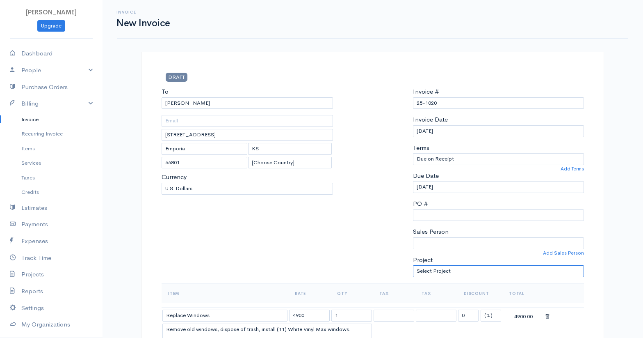
select select "5498"
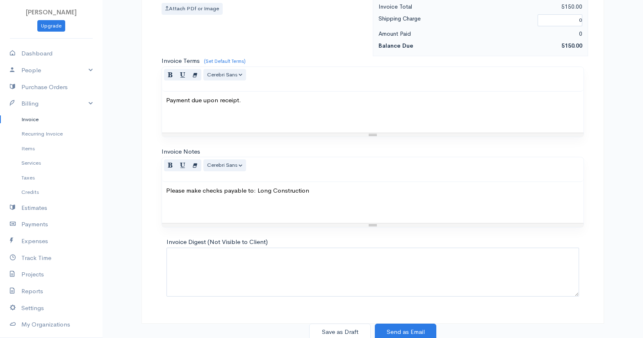
scroll to position [412, 0]
drag, startPoint x: 351, startPoint y: 327, endPoint x: 330, endPoint y: 316, distance: 23.3
click at [351, 327] on button "Save as Draft" at bounding box center [340, 332] width 62 height 17
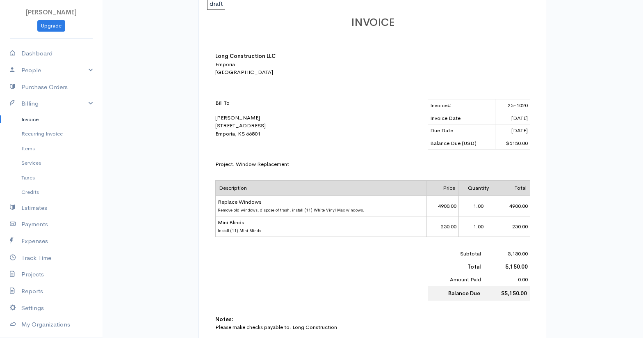
scroll to position [102, 0]
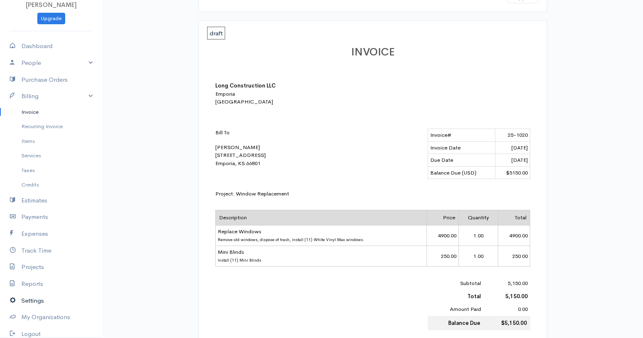
click at [40, 299] on link "Settings" at bounding box center [51, 300] width 103 height 17
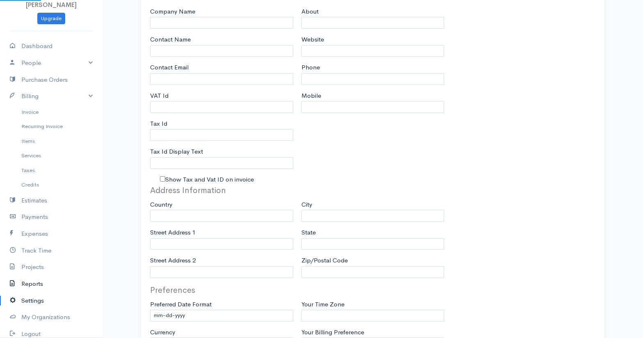
scroll to position [7, 0]
type input "Long Construction LLC"
type input "[PERSON_NAME]"
type input "[EMAIL_ADDRESS][DOMAIN_NAME]"
type input "Tax Id"
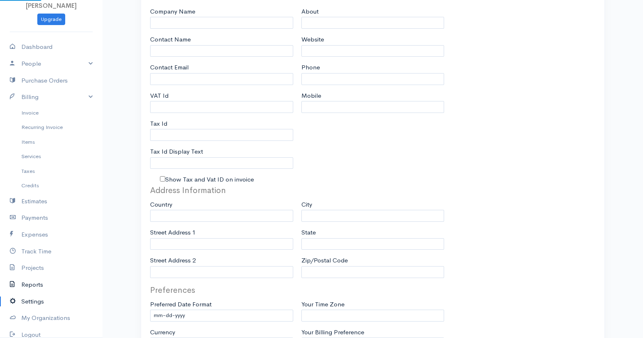
select select
type input "Emporia"
select select
type input "INVOICE"
type input "1"
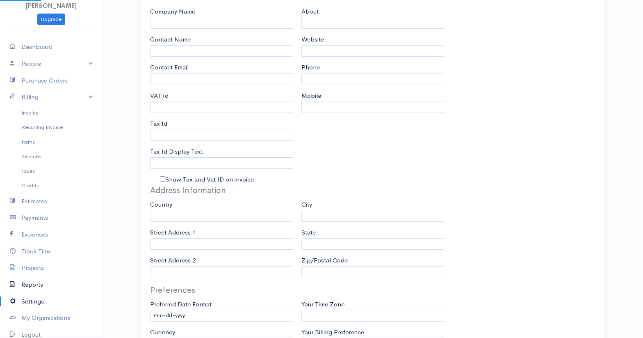
type input "1"
select select "3"
radio input "true"
select select "[GEOGRAPHIC_DATA]"
select select "USD"
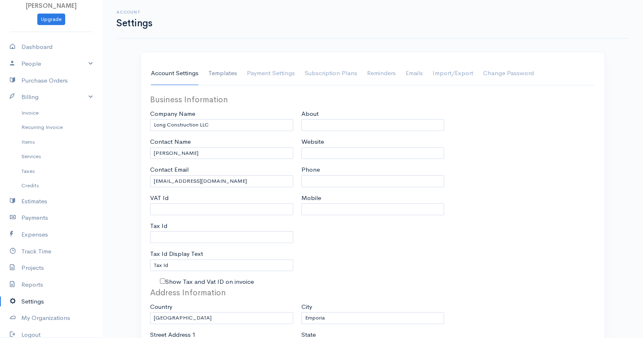
scroll to position [0, 0]
click at [216, 68] on link "Templates" at bounding box center [222, 73] width 29 height 23
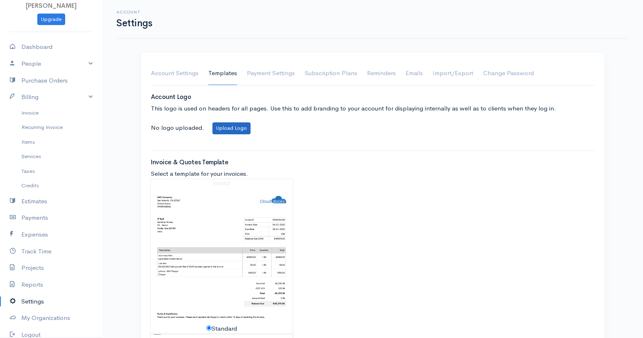
click at [232, 125] on button "Upload Logo" at bounding box center [232, 128] width 38 height 12
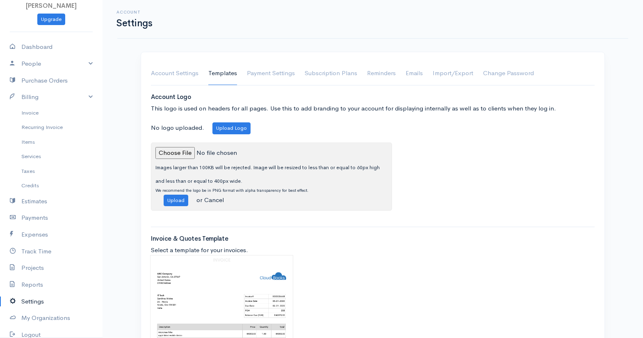
click at [180, 153] on input "file" at bounding box center [212, 153] width 112 height 12
type input "C:\fakepath\LONG Construction copy.jpg"
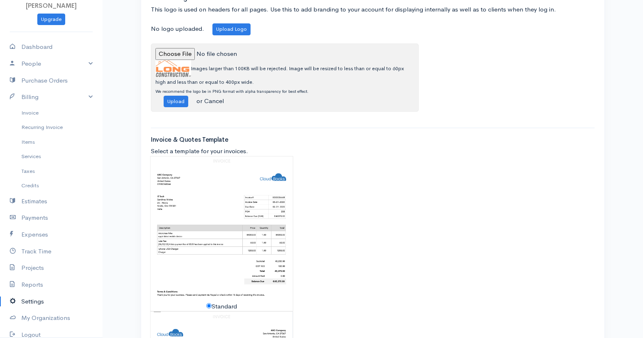
scroll to position [102, 0]
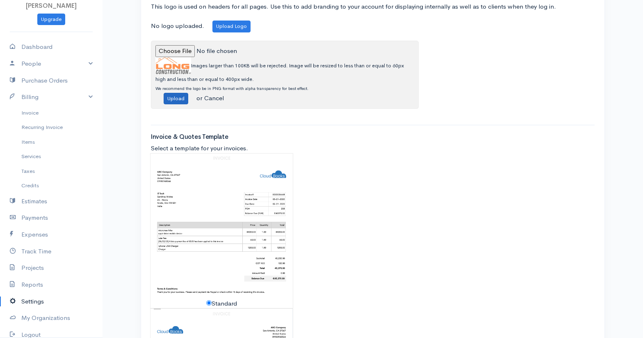
click at [178, 97] on button "Upload" at bounding box center [176, 99] width 25 height 12
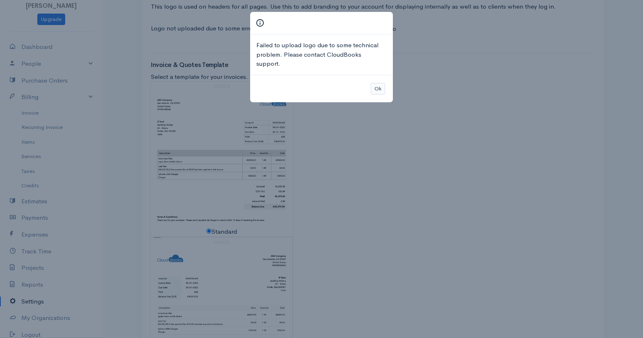
click at [380, 83] on button "Ok" at bounding box center [378, 89] width 14 height 12
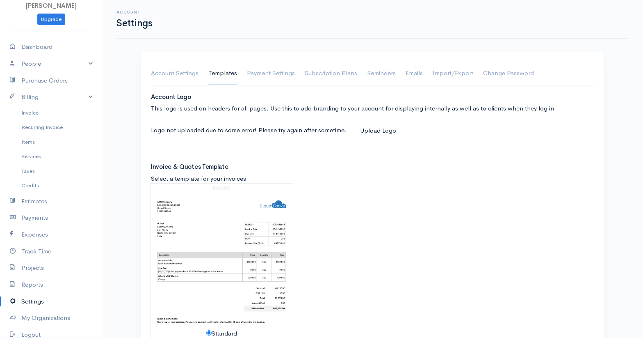
scroll to position [0, 0]
click at [373, 130] on button "Upload Logo" at bounding box center [378, 130] width 47 height 17
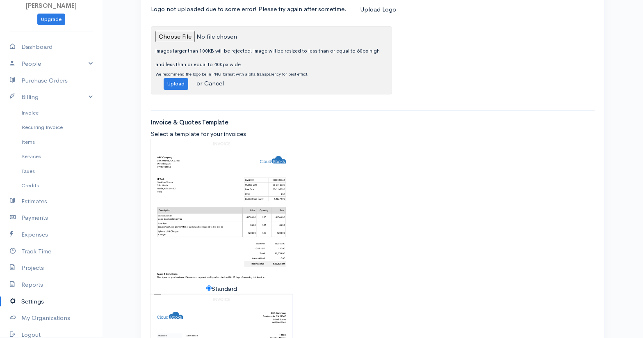
scroll to position [121, 0]
click at [185, 37] on input "file" at bounding box center [212, 37] width 112 height 12
type input "C:\fakepath\LONG Construction copy.jpg"
click at [173, 81] on button "Upload" at bounding box center [176, 84] width 25 height 12
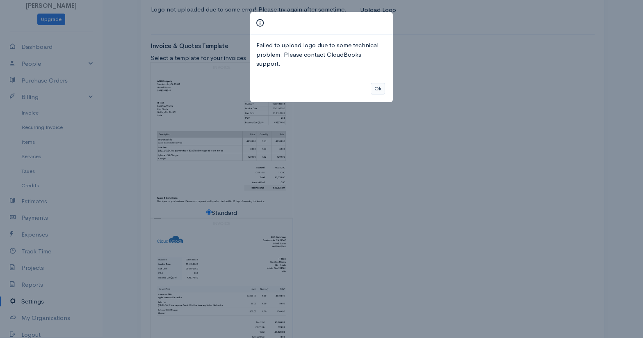
click at [375, 83] on button "Ok" at bounding box center [378, 89] width 14 height 12
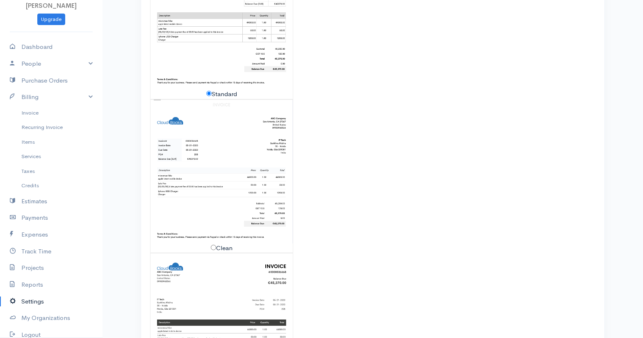
scroll to position [236, 0]
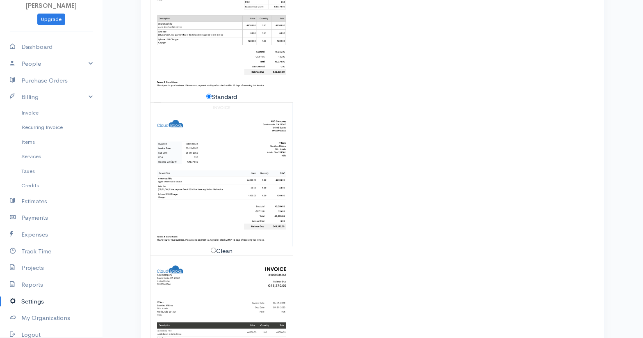
click at [222, 246] on label "Clean" at bounding box center [222, 250] width 22 height 9
click at [216, 247] on input "Clean" at bounding box center [213, 249] width 5 height 5
radio input "false"
radio input "true"
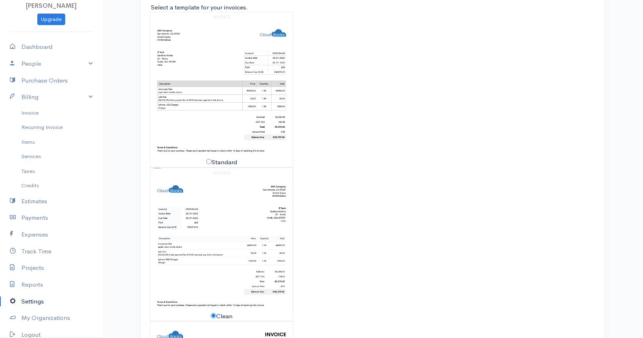
scroll to position [139, 0]
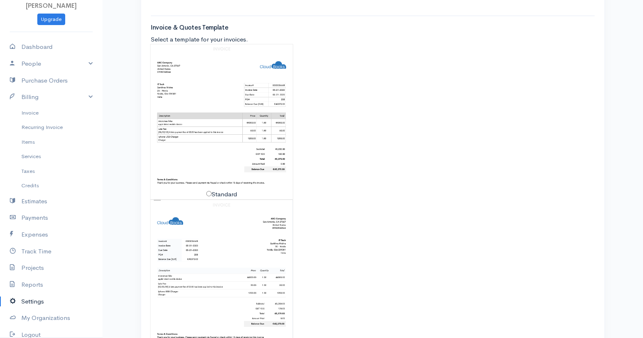
click at [211, 192] on input "Standard" at bounding box center [208, 193] width 5 height 5
radio input "true"
radio input "false"
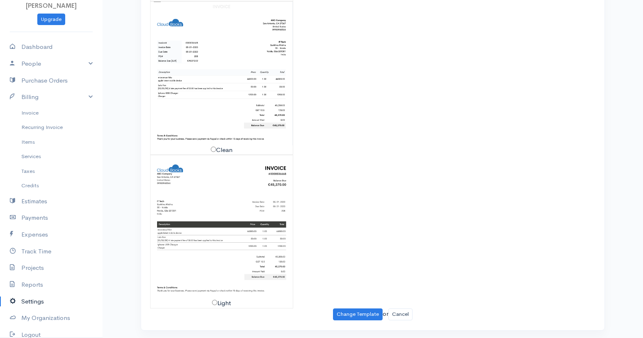
scroll to position [337, 0]
click at [215, 302] on input "Light" at bounding box center [214, 302] width 5 height 5
radio input "true"
radio input "false"
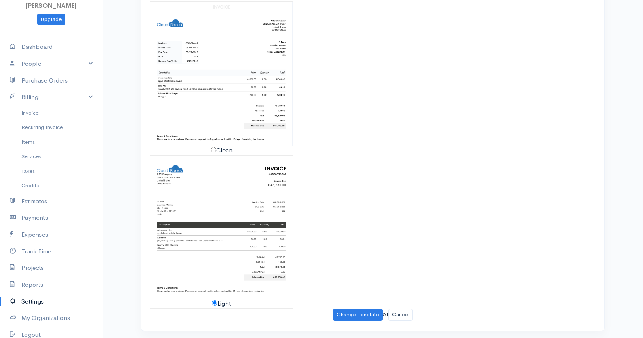
drag, startPoint x: 350, startPoint y: 312, endPoint x: 337, endPoint y: 287, distance: 28.3
click at [350, 312] on button "Change Template" at bounding box center [358, 315] width 50 height 12
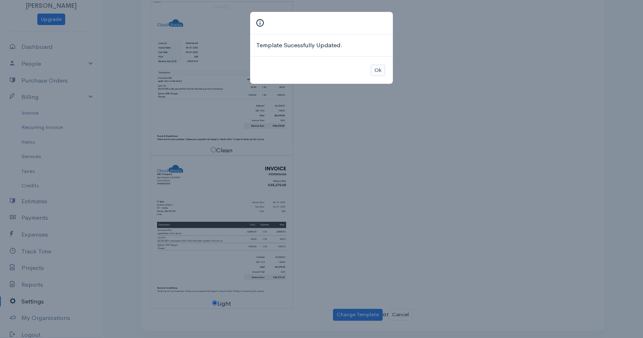
click at [380, 70] on button "Ok" at bounding box center [378, 70] width 14 height 12
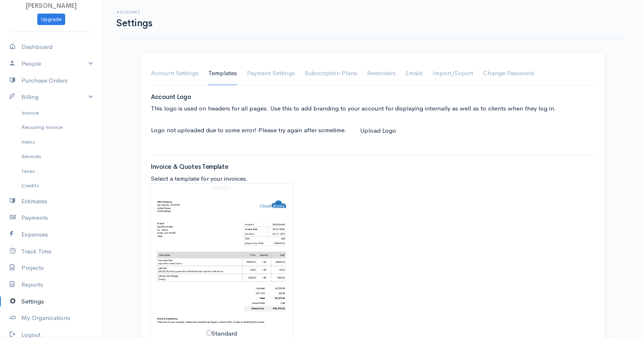
scroll to position [0, 0]
click at [439, 74] on link "Import/Export" at bounding box center [453, 73] width 41 height 23
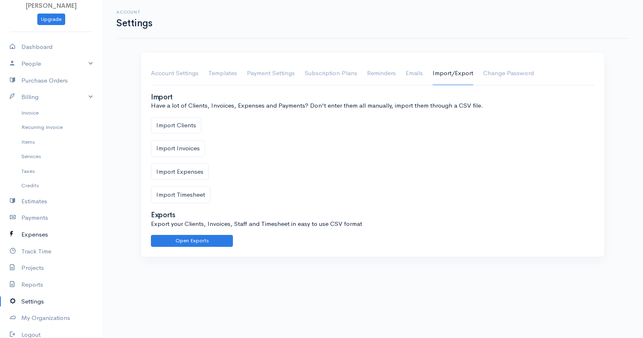
click at [32, 230] on link "Expenses" at bounding box center [51, 234] width 103 height 17
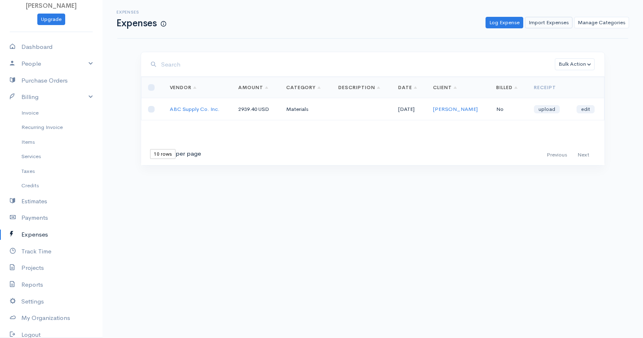
click at [551, 25] on link "Import Expenses" at bounding box center [549, 23] width 48 height 12
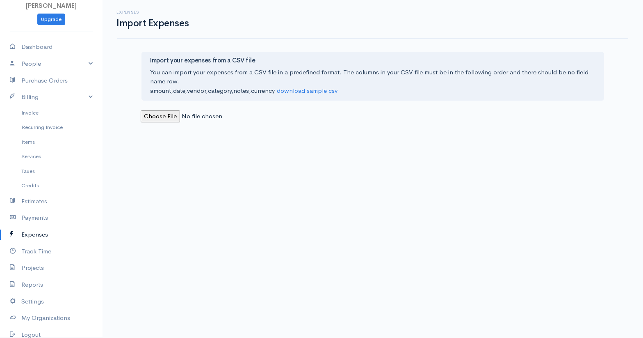
click at [163, 112] on input "file" at bounding box center [197, 116] width 112 height 12
click at [163, 116] on input "file" at bounding box center [197, 116] width 112 height 12
click at [168, 113] on input "file" at bounding box center [197, 116] width 112 height 12
type input "C:\fakepath\[PERSON_NAME] Test Accounting.csv"
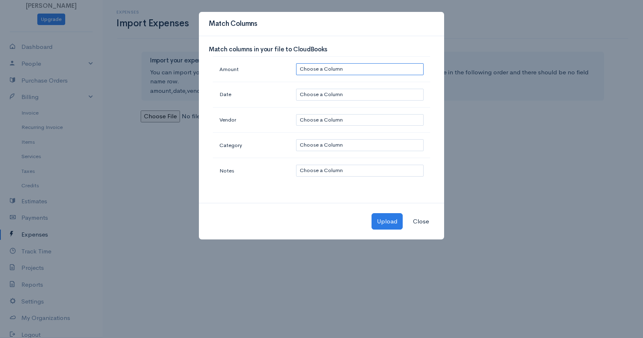
select select "0"
select select "1"
select select "2"
select select "3"
select select "4"
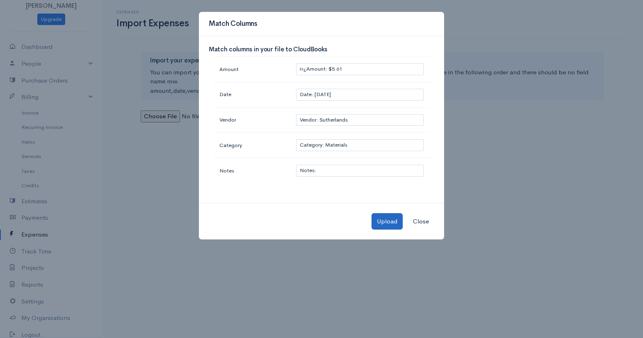
scroll to position [0, 0]
click at [382, 218] on button "Upload" at bounding box center [387, 221] width 31 height 17
click at [418, 219] on button "Close" at bounding box center [421, 221] width 27 height 17
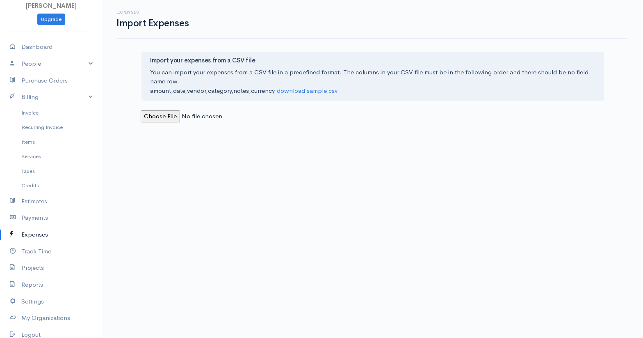
click at [218, 115] on input "file" at bounding box center [197, 116] width 112 height 12
click at [158, 118] on input "file" at bounding box center [197, 116] width 112 height 12
click at [163, 115] on input "file" at bounding box center [197, 116] width 112 height 12
click at [250, 119] on input "file" at bounding box center [197, 116] width 112 height 12
click at [34, 231] on link "Expenses" at bounding box center [51, 234] width 103 height 17
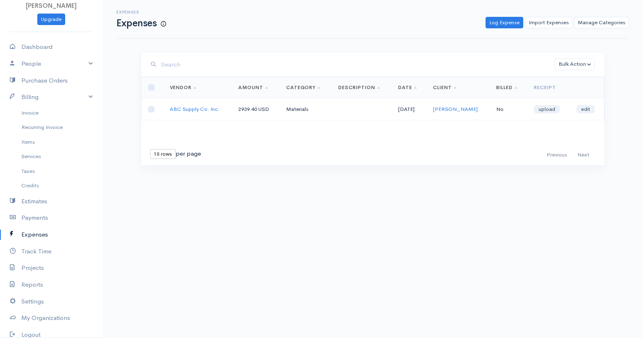
click at [25, 231] on link "Expenses" at bounding box center [51, 234] width 103 height 17
click at [542, 22] on link "Import Expenses" at bounding box center [549, 23] width 48 height 12
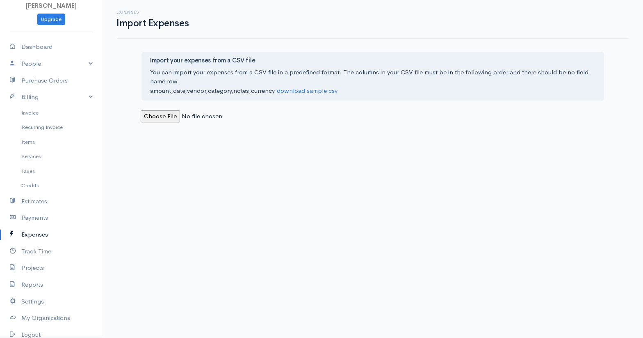
click at [154, 113] on input "file" at bounding box center [197, 116] width 112 height 12
type input "C:\fakepath\[PERSON_NAME] Test Accounting.csv"
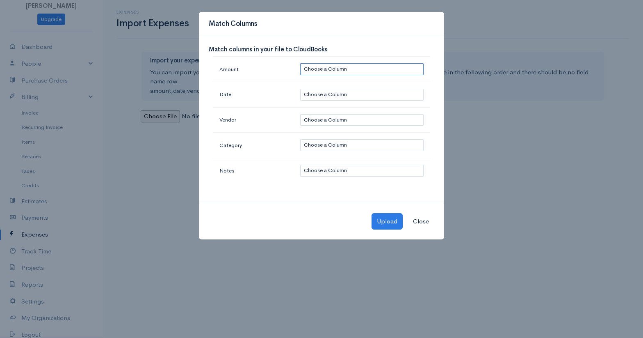
select select "0"
select select "1"
select select "2"
select select "3"
select select "4"
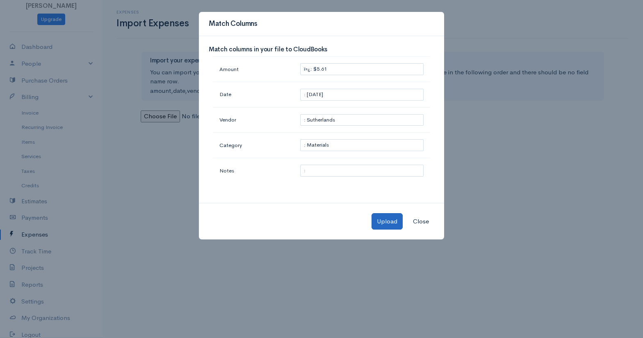
click at [394, 224] on button "Upload" at bounding box center [387, 221] width 31 height 17
click at [424, 221] on button "Close" at bounding box center [421, 221] width 27 height 17
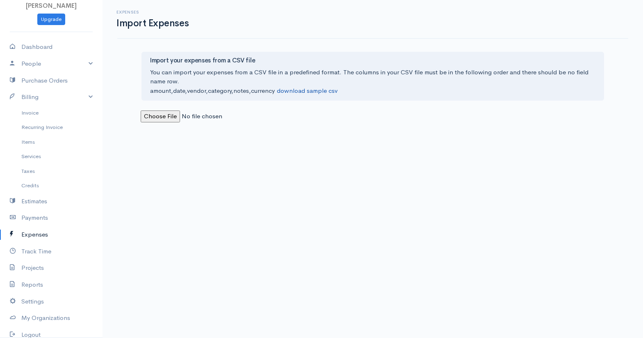
click at [304, 92] on link "download sample csv" at bounding box center [307, 91] width 61 height 8
click at [41, 46] on link "Dashboard" at bounding box center [51, 47] width 103 height 17
select select "365"
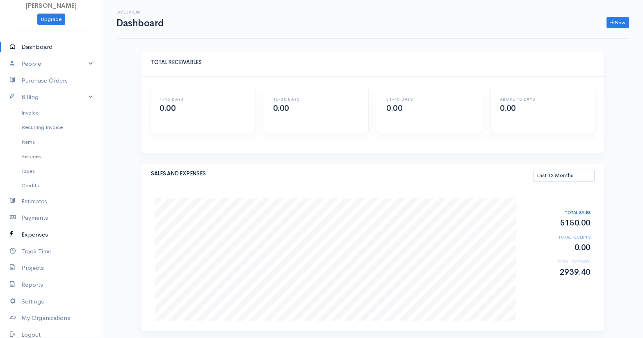
click at [34, 231] on link "Expenses" at bounding box center [51, 234] width 103 height 17
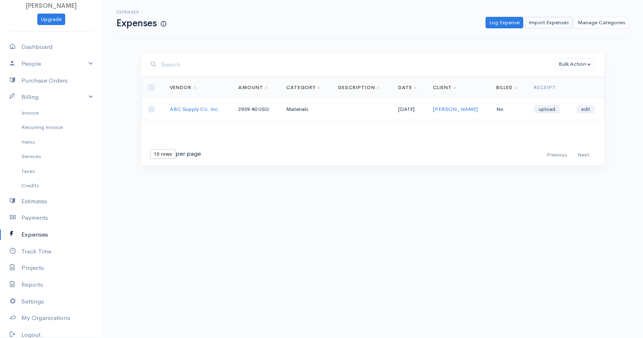
click at [558, 23] on link "Import Expenses" at bounding box center [549, 23] width 48 height 12
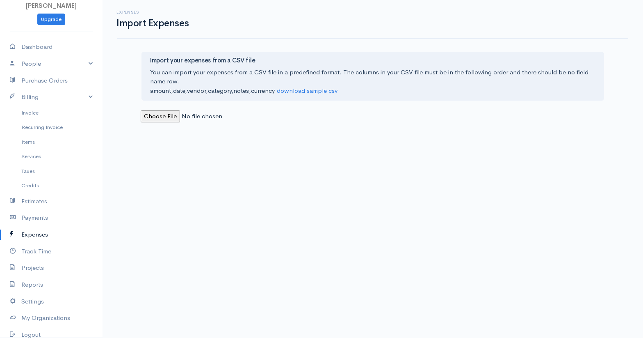
click at [171, 117] on input "file" at bounding box center [197, 116] width 112 height 12
type input "C:\fakepath\[PERSON_NAME] Test Accounting.csv"
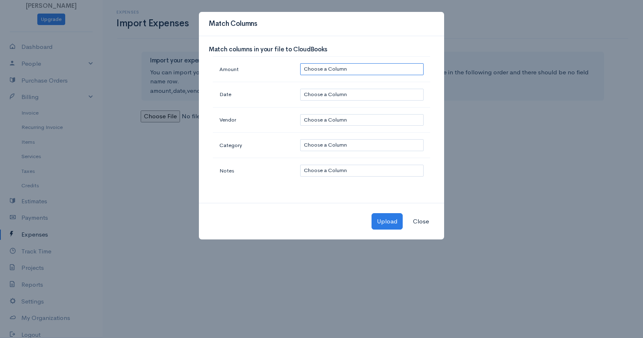
select select "0"
select select "1"
select select "2"
click at [338, 151] on td "Choose a Column ï»¿: 5.61 : [DATE] : Sutherlands : Materials : : USD : : : :" at bounding box center [362, 145] width 137 height 25
select select "3"
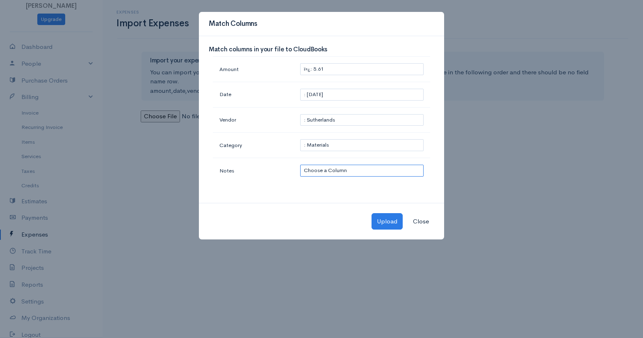
select select "4"
click at [380, 217] on button "Upload" at bounding box center [387, 221] width 31 height 17
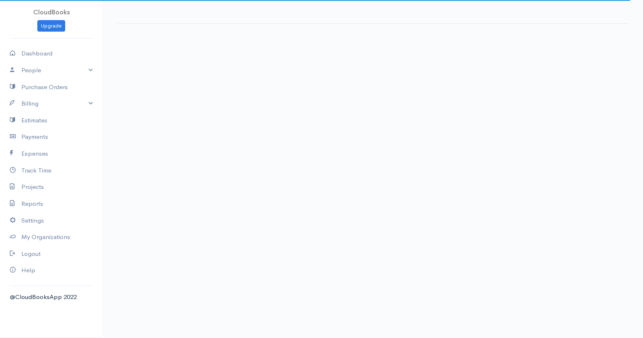
select select "365"
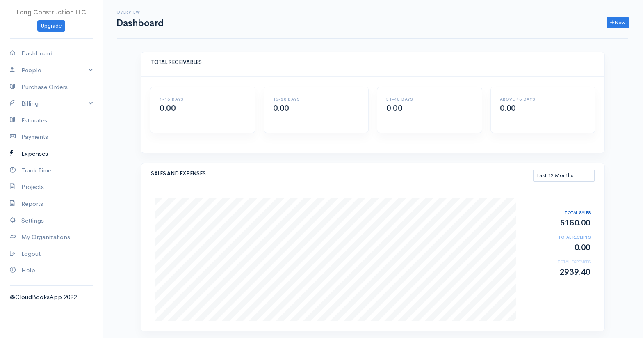
click at [34, 152] on link "Expenses" at bounding box center [51, 153] width 103 height 17
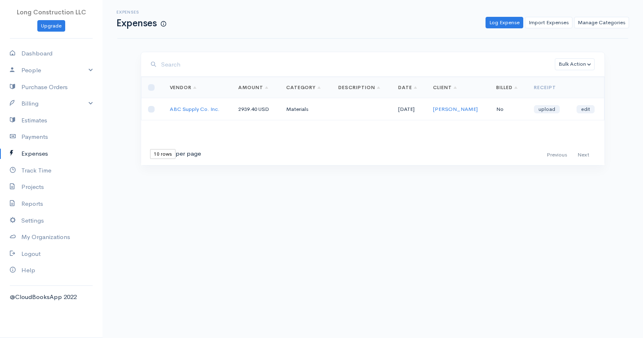
click at [558, 24] on link "Import Expenses" at bounding box center [549, 23] width 48 height 12
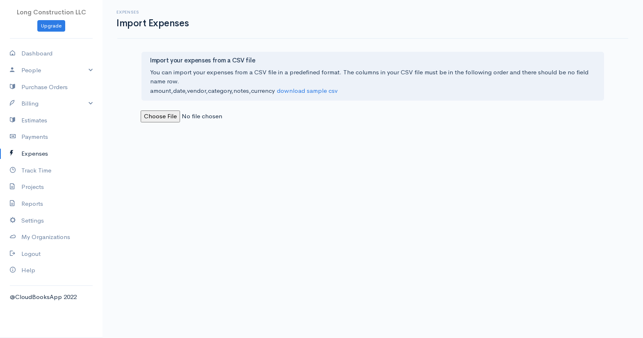
click at [155, 114] on input "file" at bounding box center [197, 116] width 112 height 12
type input "C:\fakepath\[PERSON_NAME] Test Accounting.csv"
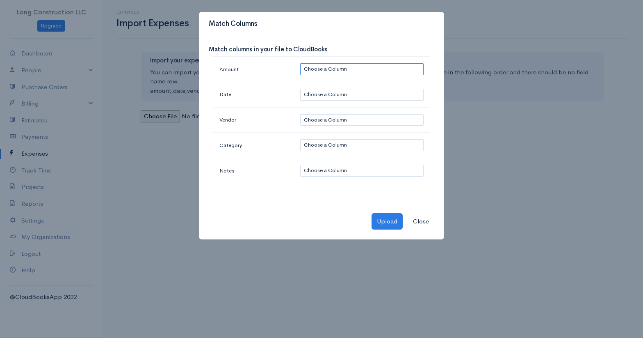
select select "0"
click at [347, 86] on td "Choose a Column ï»¿: 5.61 : [DATE] : Sutherlands : Materials : : USD : : : :" at bounding box center [362, 94] width 137 height 25
select select "1"
select select "2"
select select "3"
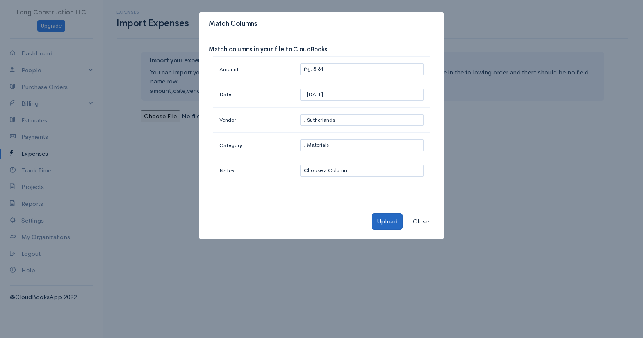
scroll to position [0, 0]
click at [393, 218] on button "Upload" at bounding box center [387, 221] width 31 height 17
click at [423, 221] on button "Close" at bounding box center [421, 221] width 27 height 17
